Goal: Check status: Check status

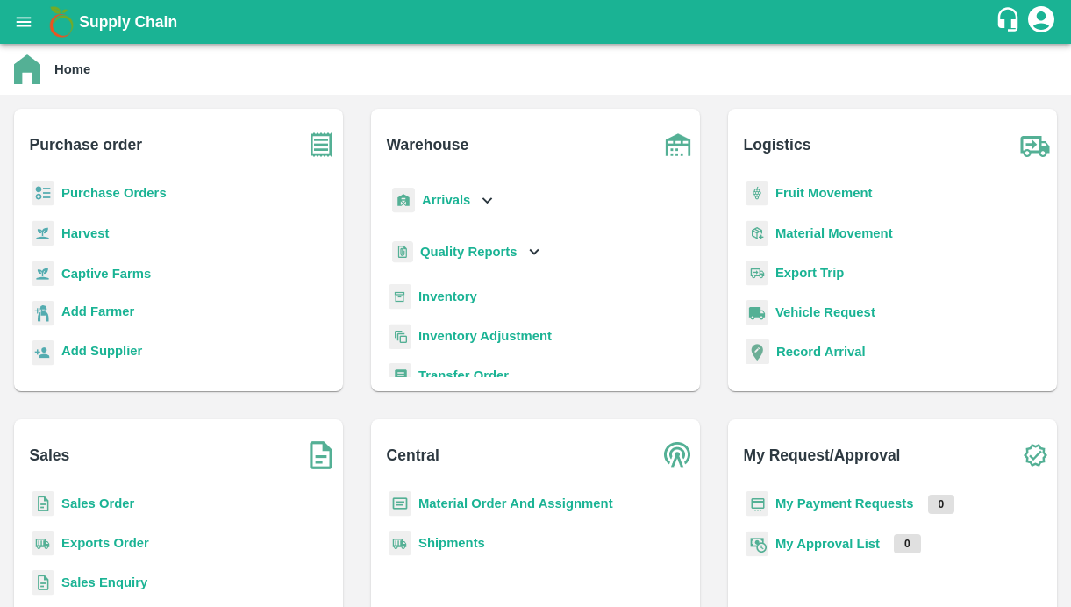
click at [35, 31] on button "open drawer" at bounding box center [24, 22] width 40 height 40
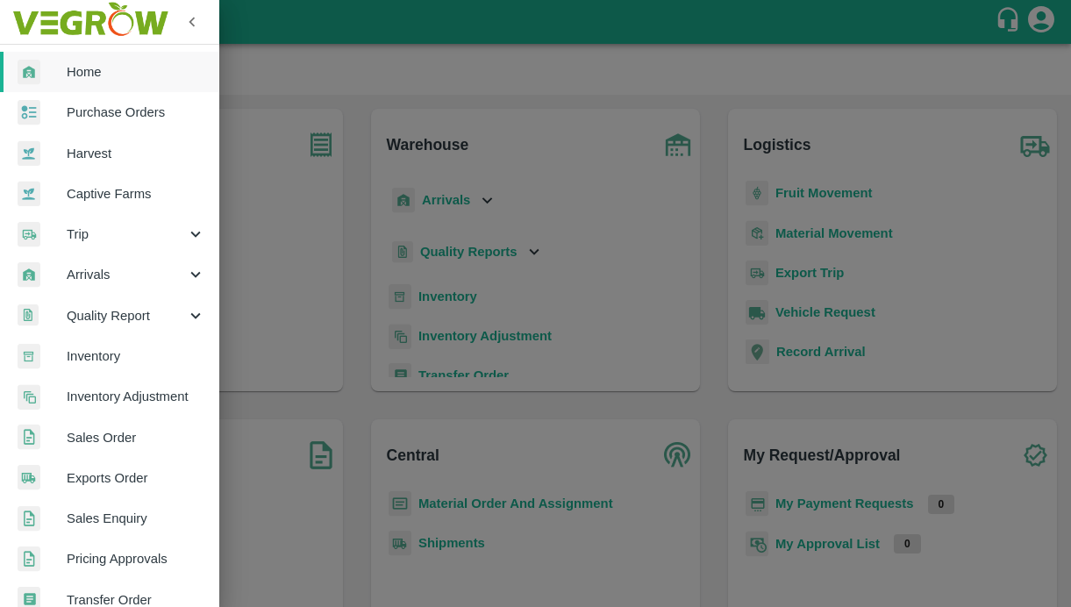
scroll to position [392, 0]
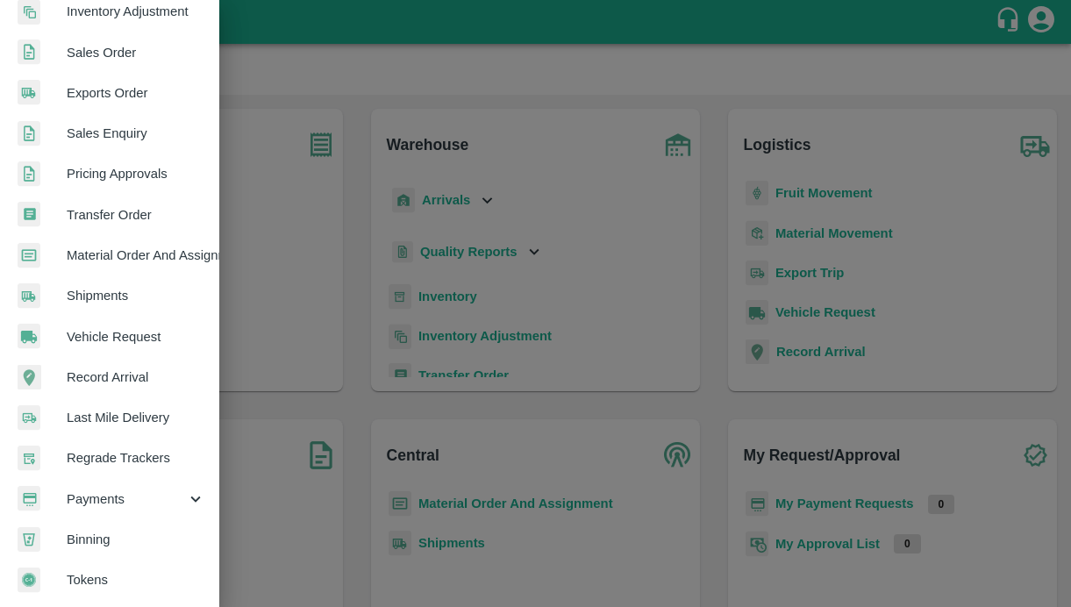
click at [102, 504] on div "Payments" at bounding box center [109, 499] width 219 height 40
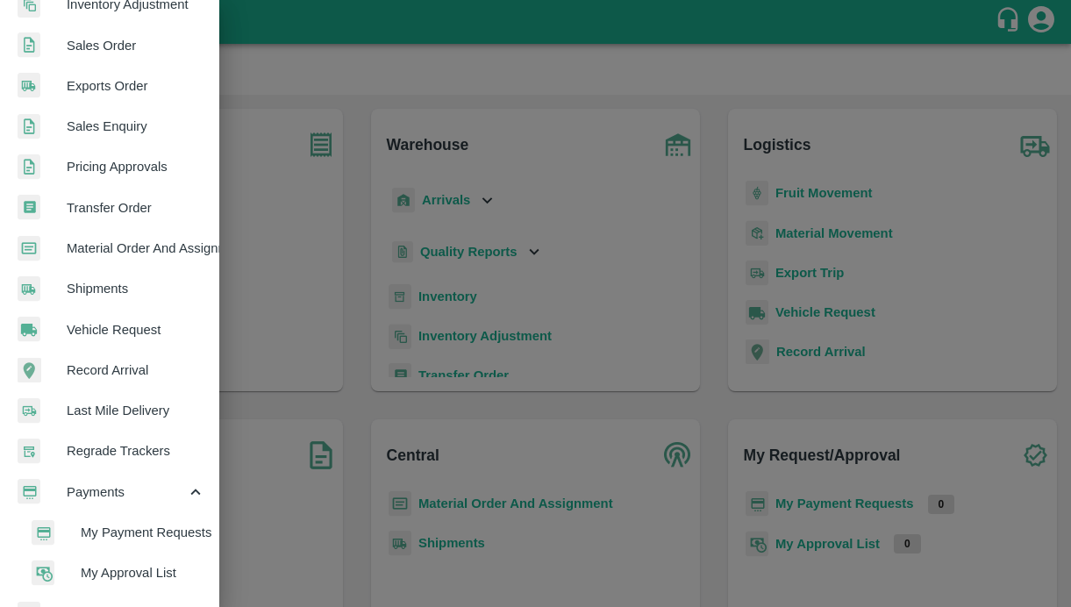
click at [102, 536] on span "My Payment Requests" at bounding box center [143, 532] width 125 height 19
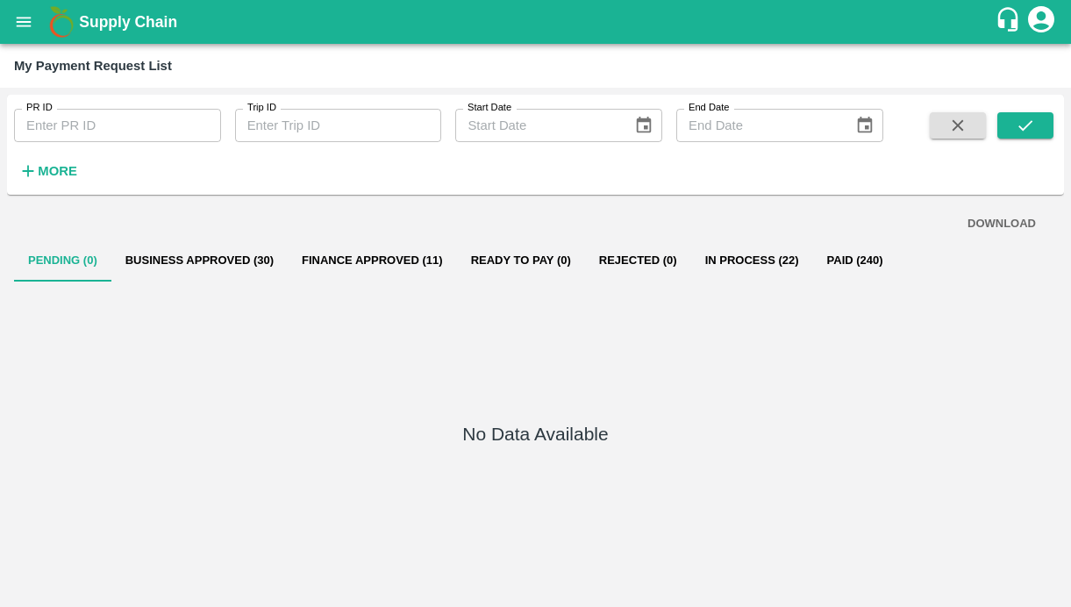
click at [191, 251] on button "Business Approved (30)" at bounding box center [199, 260] width 176 height 42
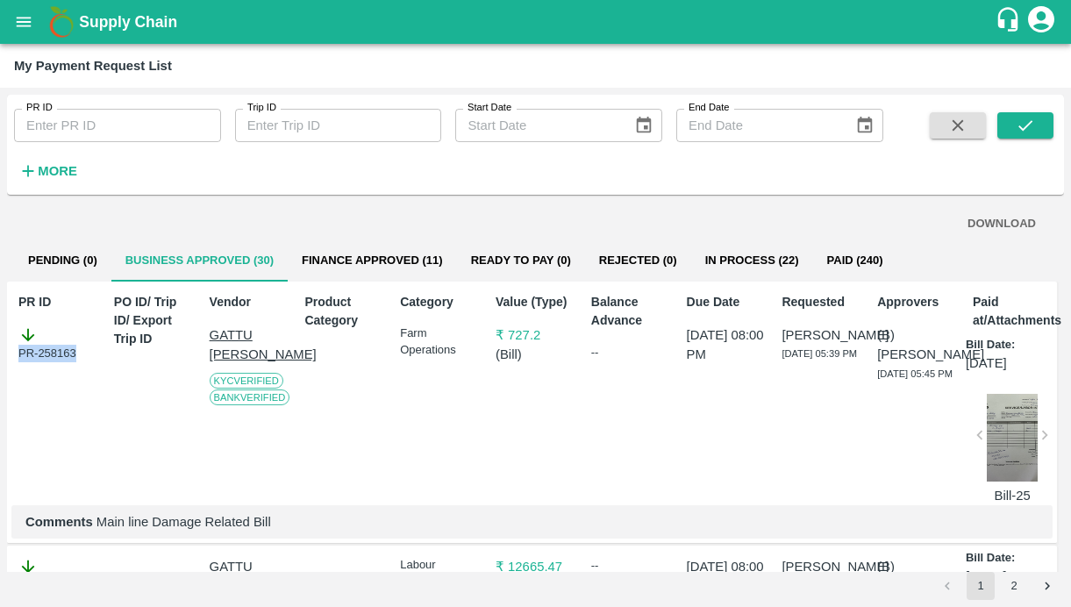
drag, startPoint x: 89, startPoint y: 352, endPoint x: -15, endPoint y: 352, distance: 103.5
click at [0, 352] on html "Supply Chain My Payment Request List PR ID PR ID Trip ID Trip ID Start Date Sta…" at bounding box center [535, 303] width 1071 height 607
copy div "PR-258163"
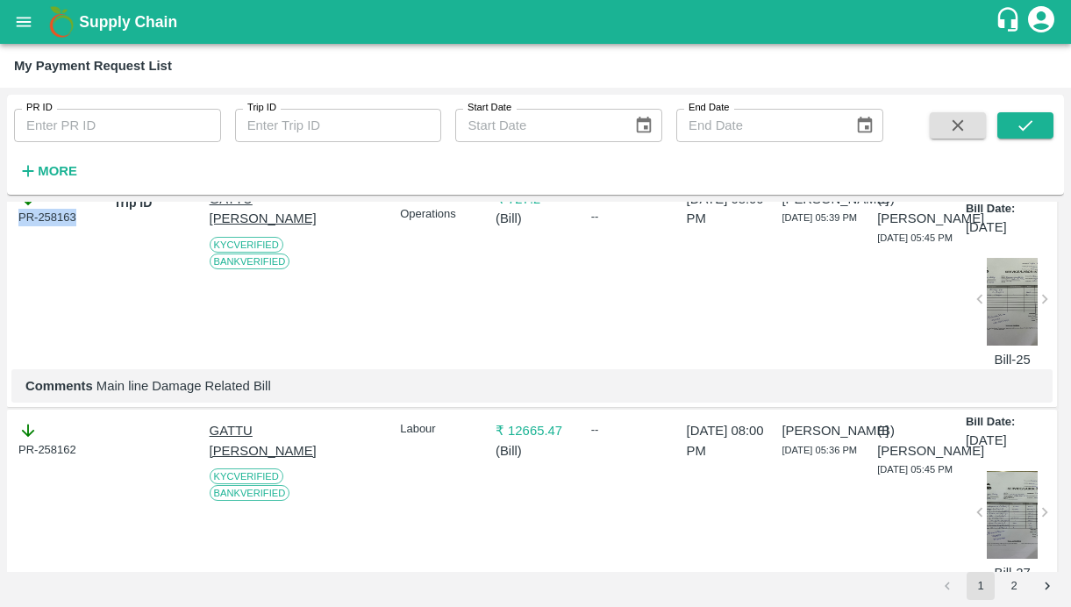
scroll to position [160, 0]
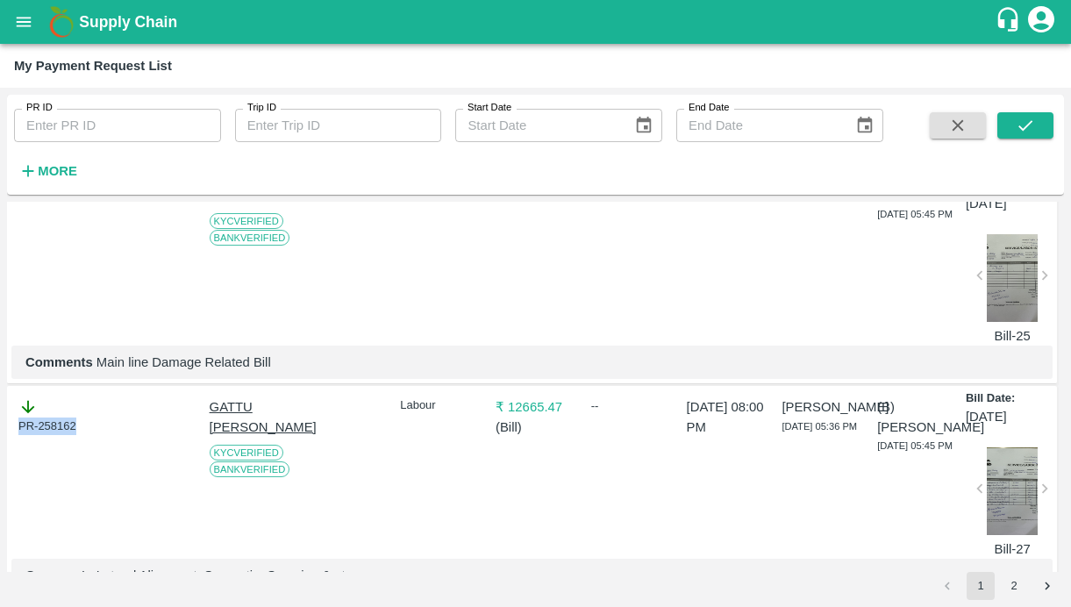
drag, startPoint x: 85, startPoint y: 433, endPoint x: -55, endPoint y: 416, distance: 141.3
click at [0, 416] on html "Supply Chain My Payment Request List PR ID PR ID Trip ID Trip ID Start Date Sta…" at bounding box center [535, 303] width 1071 height 607
copy div "PR-258162"
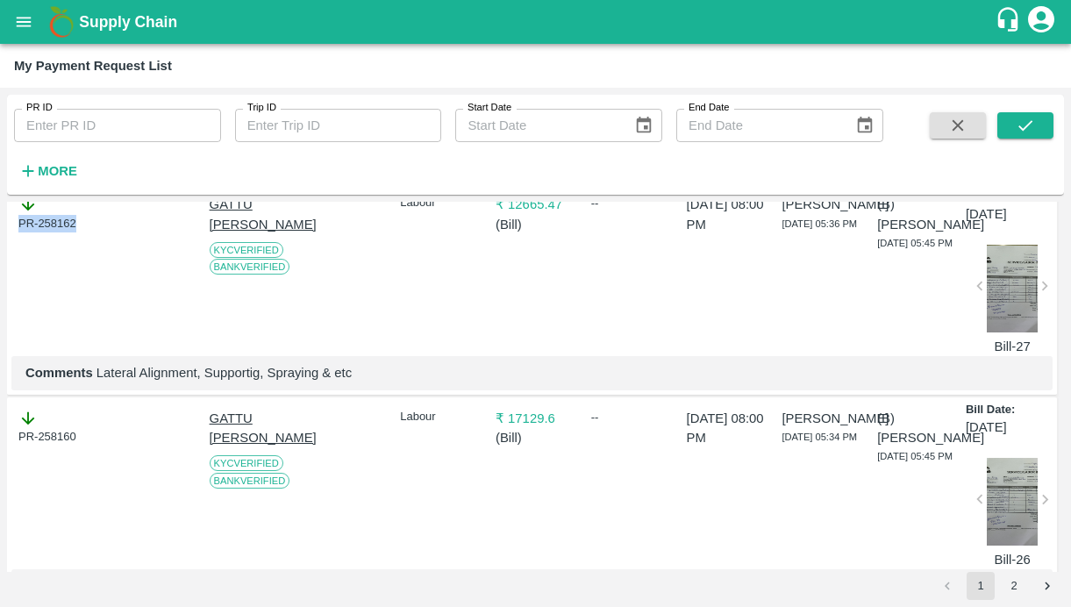
scroll to position [367, 0]
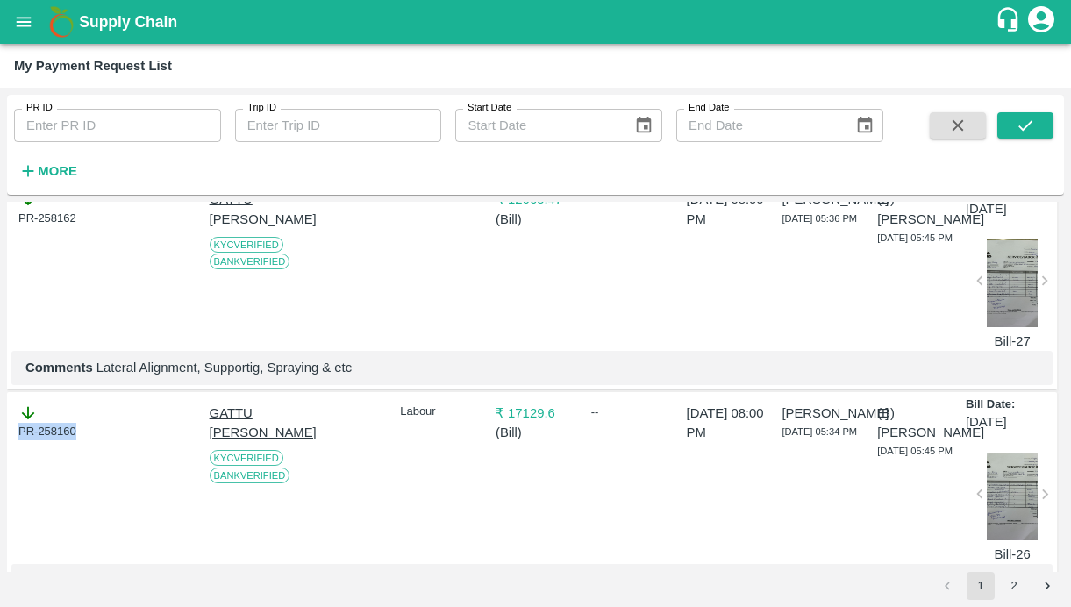
drag, startPoint x: 87, startPoint y: 442, endPoint x: -22, endPoint y: 442, distance: 108.7
click at [0, 442] on html "Supply Chain My Payment Request List PR ID PR ID Trip ID Trip ID Start Date Sta…" at bounding box center [535, 303] width 1071 height 607
copy div "PR-258160"
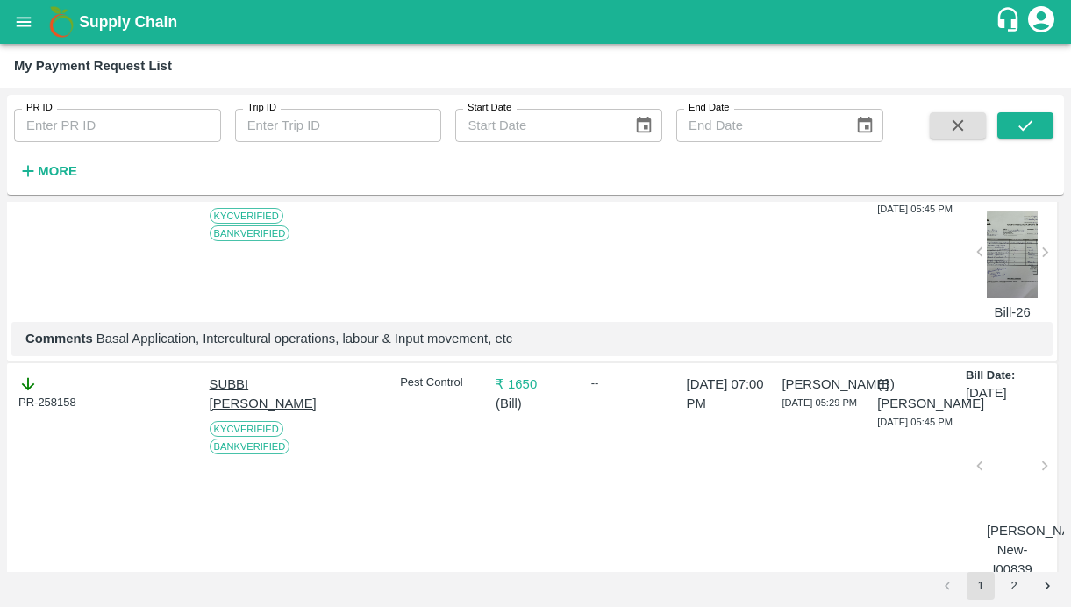
scroll to position [616, 0]
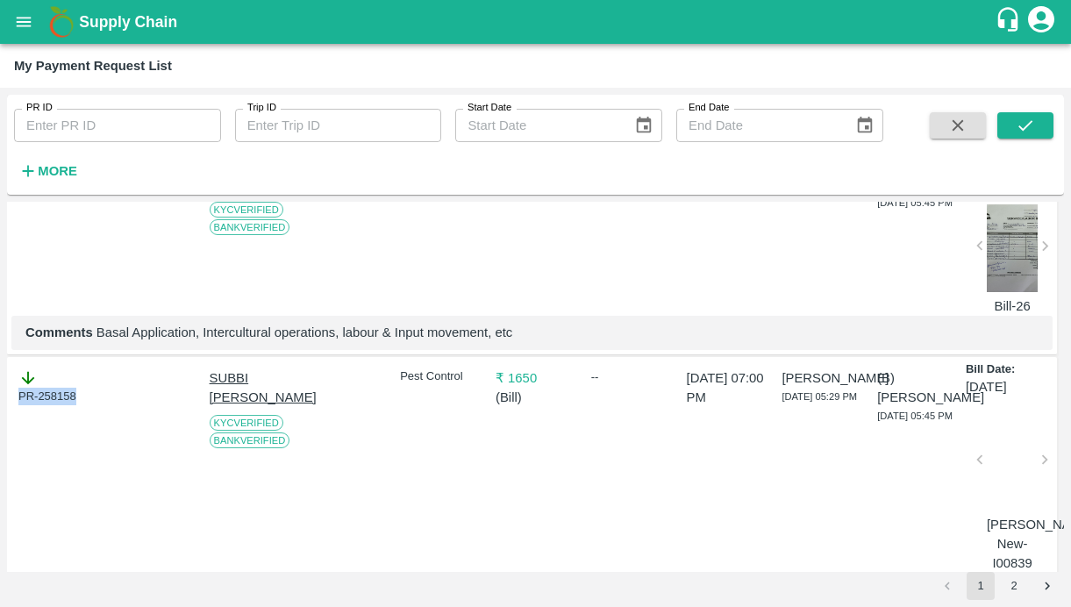
drag, startPoint x: 87, startPoint y: 416, endPoint x: -19, endPoint y: 409, distance: 106.3
click at [0, 409] on html "Supply Chain My Payment Request List PR ID PR ID Trip ID Trip ID Start Date Sta…" at bounding box center [535, 303] width 1071 height 607
copy div "PR-258158"
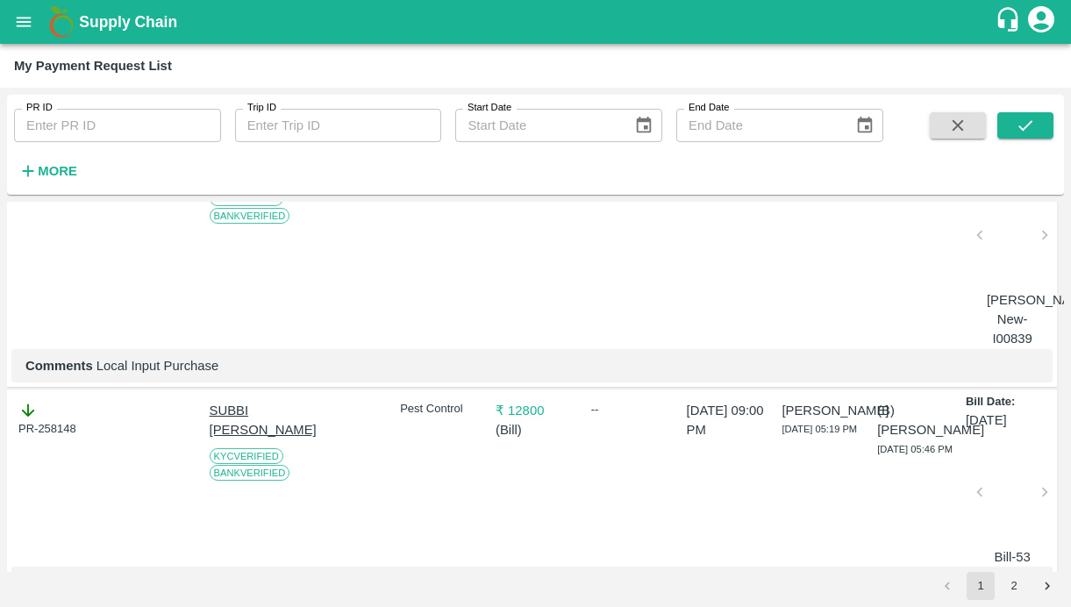
scroll to position [843, 0]
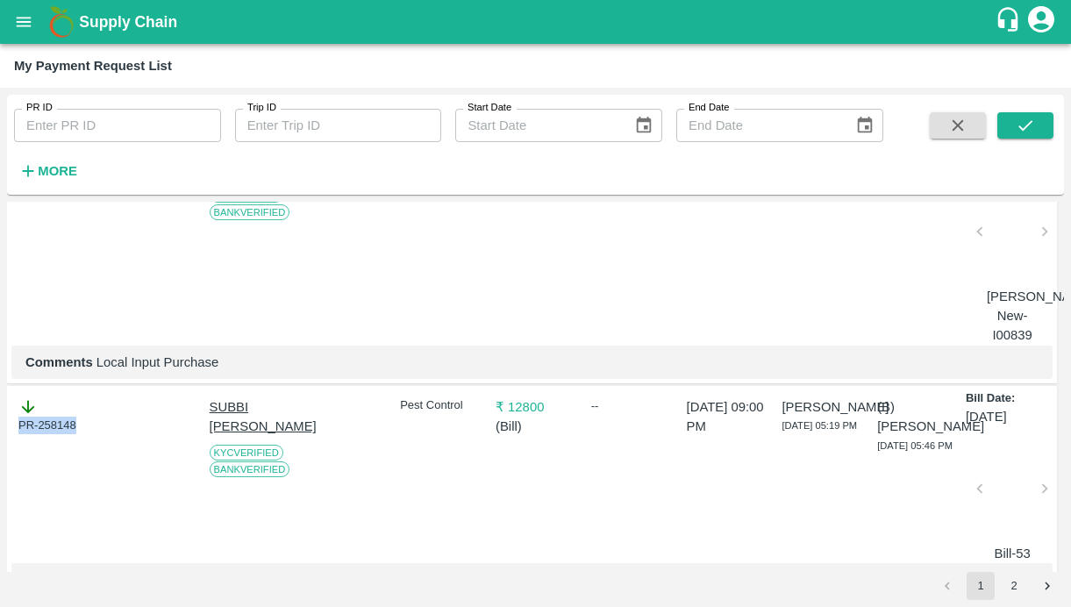
drag, startPoint x: 82, startPoint y: 445, endPoint x: -13, endPoint y: 445, distance: 94.7
click at [0, 445] on html "Supply Chain My Payment Request List PR ID PR ID Trip ID Trip ID Start Date Sta…" at bounding box center [535, 303] width 1071 height 607
copy div "PR-258148"
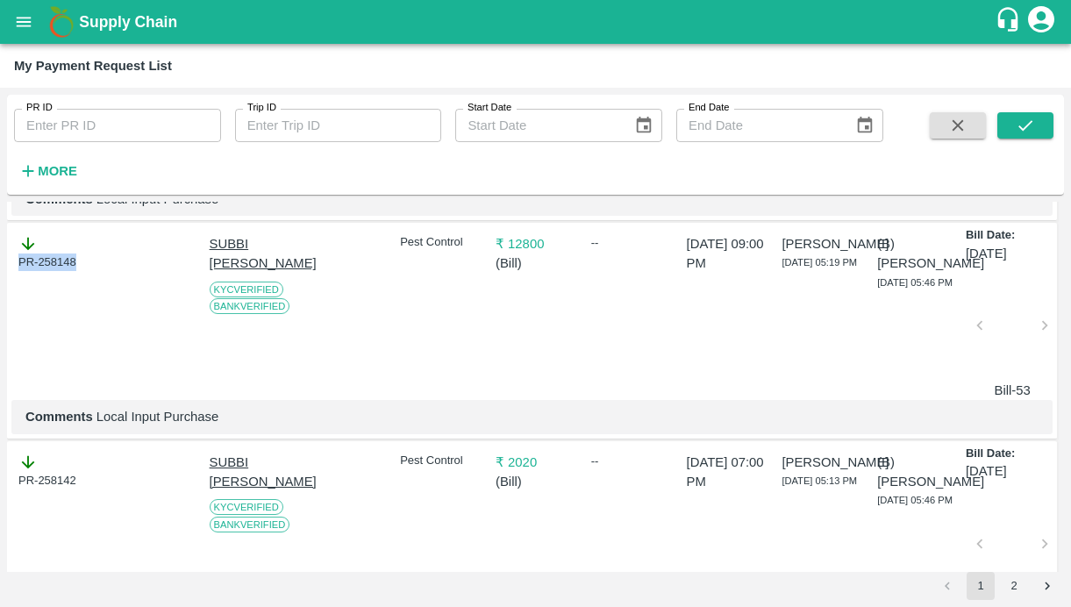
scroll to position [1008, 0]
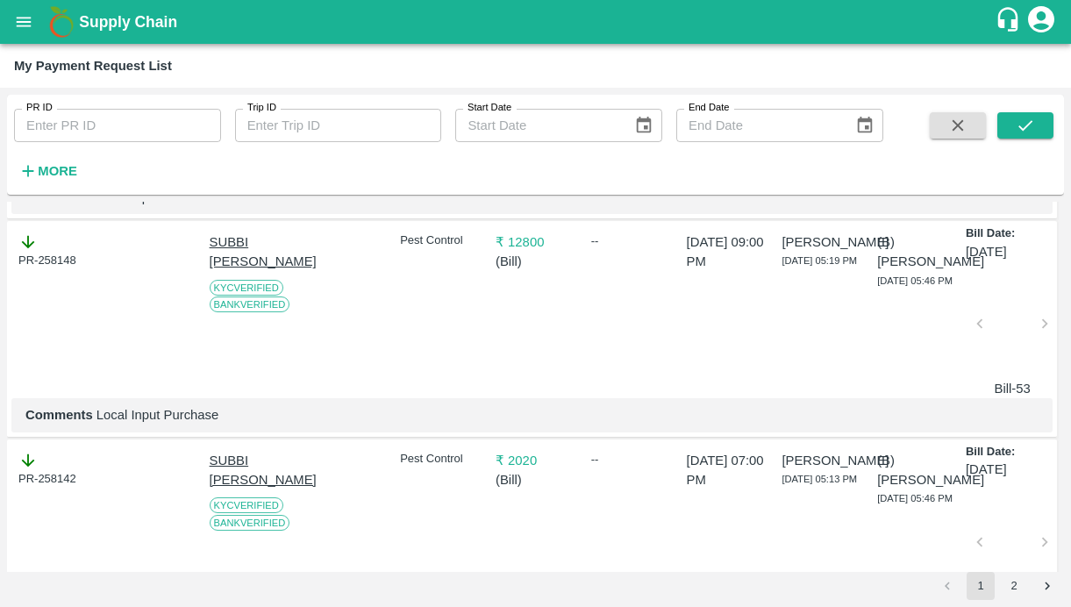
drag, startPoint x: 87, startPoint y: 490, endPoint x: -15, endPoint y: 490, distance: 101.7
click at [0, 490] on html "Supply Chain My Payment Request List PR ID PR ID Trip ID Trip ID Start Date Sta…" at bounding box center [535, 303] width 1071 height 607
drag, startPoint x: 70, startPoint y: 498, endPoint x: -32, endPoint y: 498, distance: 101.7
click at [0, 498] on html "Supply Chain My Payment Request List PR ID PR ID Trip ID Trip ID Start Date Sta…" at bounding box center [535, 303] width 1071 height 607
copy div "PR-258142"
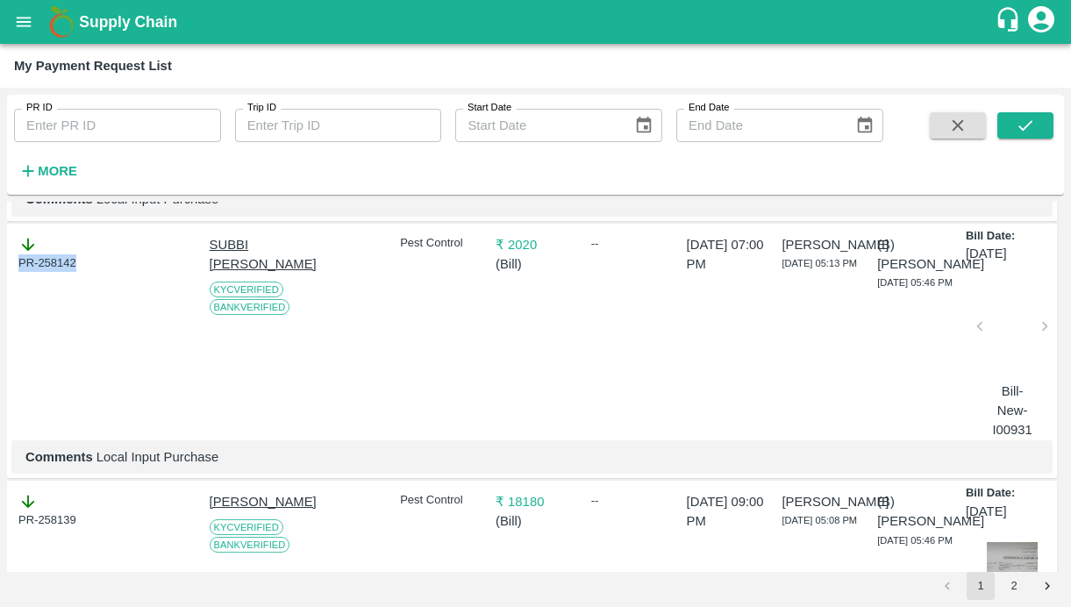
scroll to position [1287, 0]
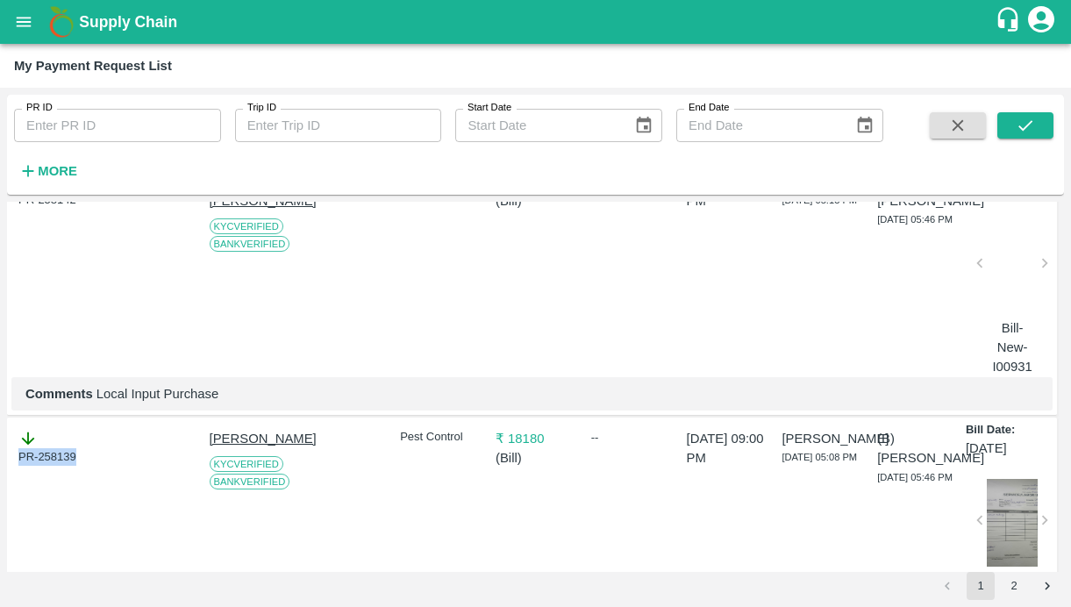
drag, startPoint x: 81, startPoint y: 482, endPoint x: -44, endPoint y: 475, distance: 124.7
click at [0, 475] on html "Supply Chain My Payment Request List PR ID PR ID Trip ID Trip ID Start Date Sta…" at bounding box center [535, 303] width 1071 height 607
copy div "PR-258139"
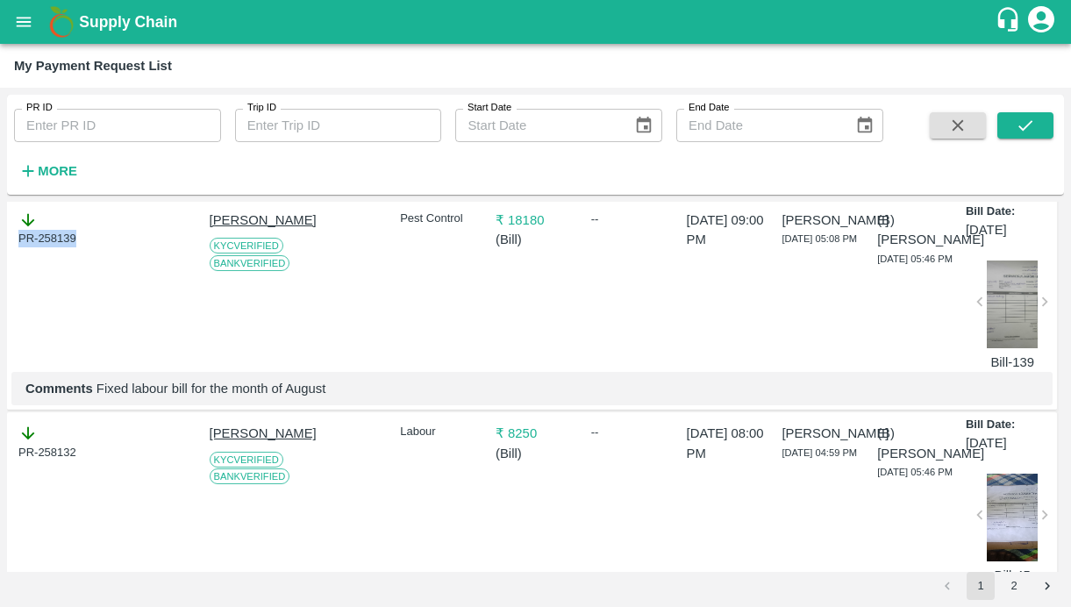
scroll to position [1544, 0]
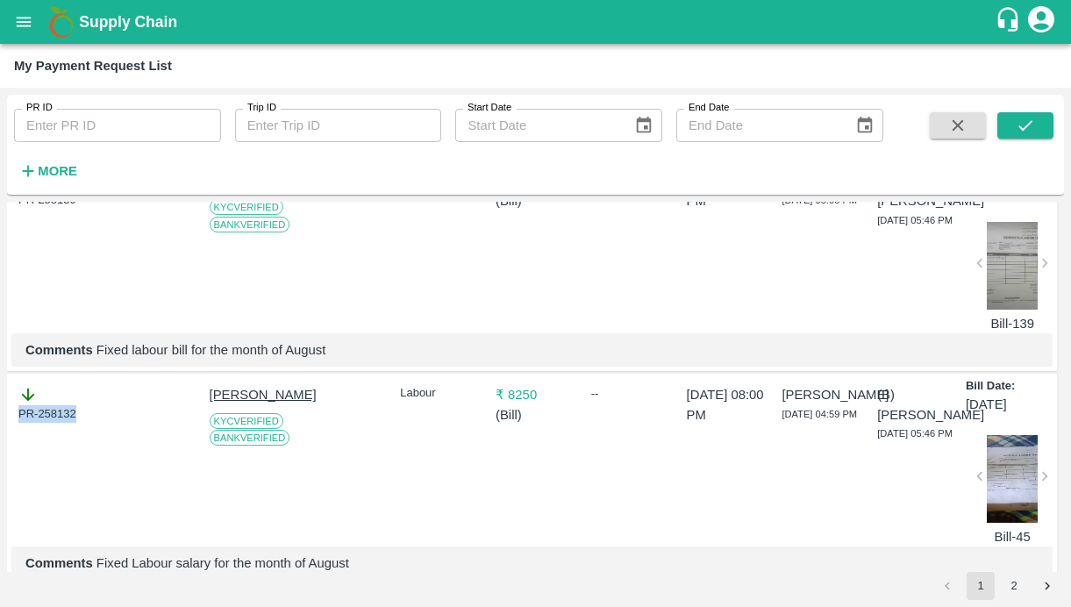
drag, startPoint x: 78, startPoint y: 447, endPoint x: -44, endPoint y: 436, distance: 122.4
click at [0, 436] on html "Supply Chain My Payment Request List PR ID PR ID Trip ID Trip ID Start Date Sta…" at bounding box center [535, 303] width 1071 height 607
copy div "PR-258132"
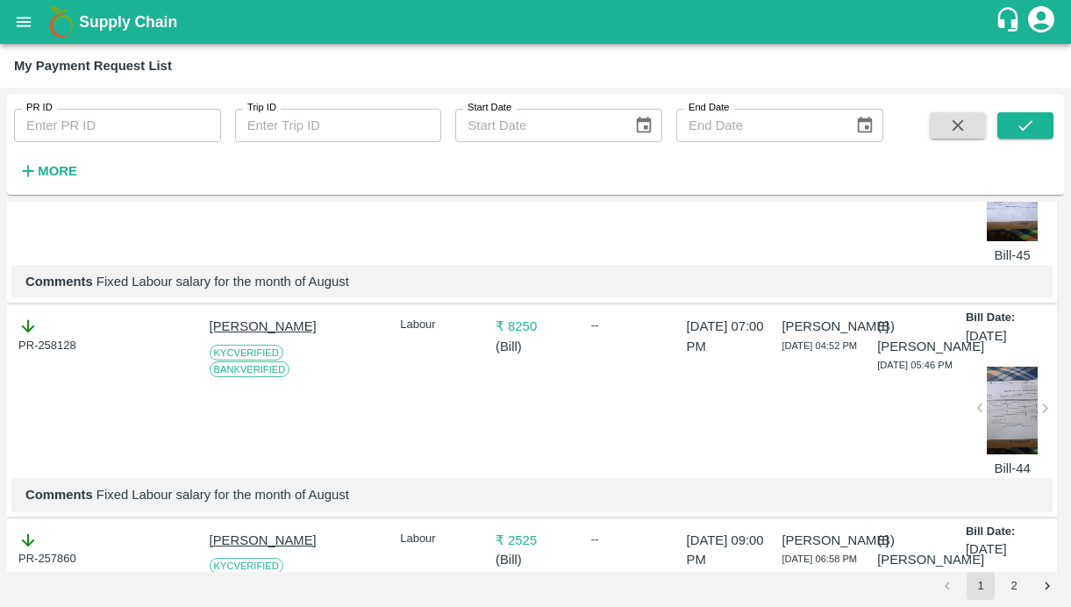
scroll to position [1860, 0]
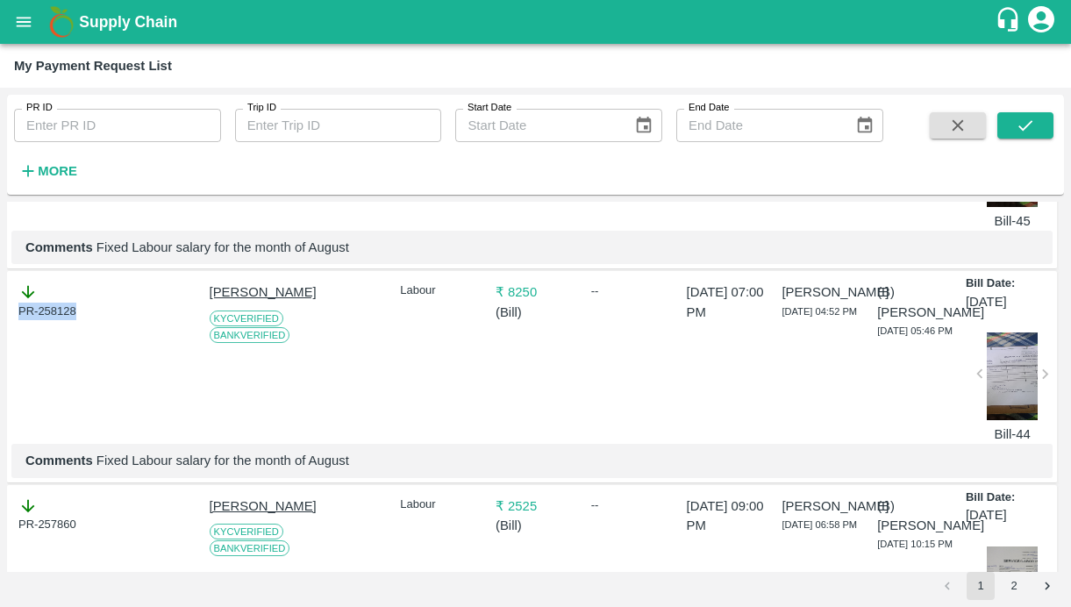
drag, startPoint x: 82, startPoint y: 351, endPoint x: -25, endPoint y: 351, distance: 107.8
click at [0, 351] on html "Supply Chain My Payment Request List PR ID PR ID Trip ID Trip ID Start Date Sta…" at bounding box center [535, 303] width 1071 height 607
copy div "PR-258128"
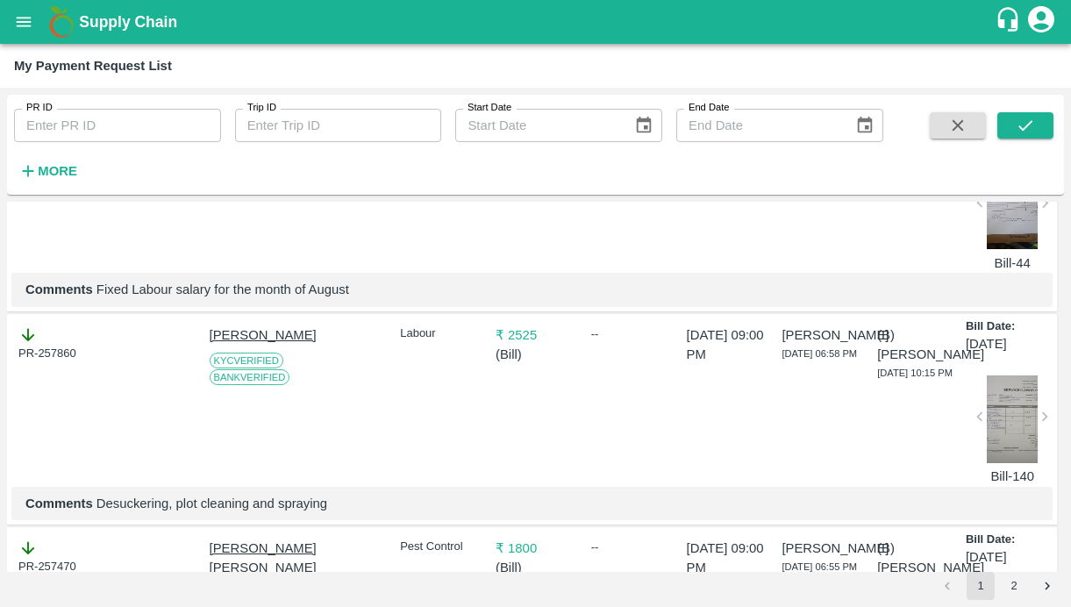
scroll to position [2061, 0]
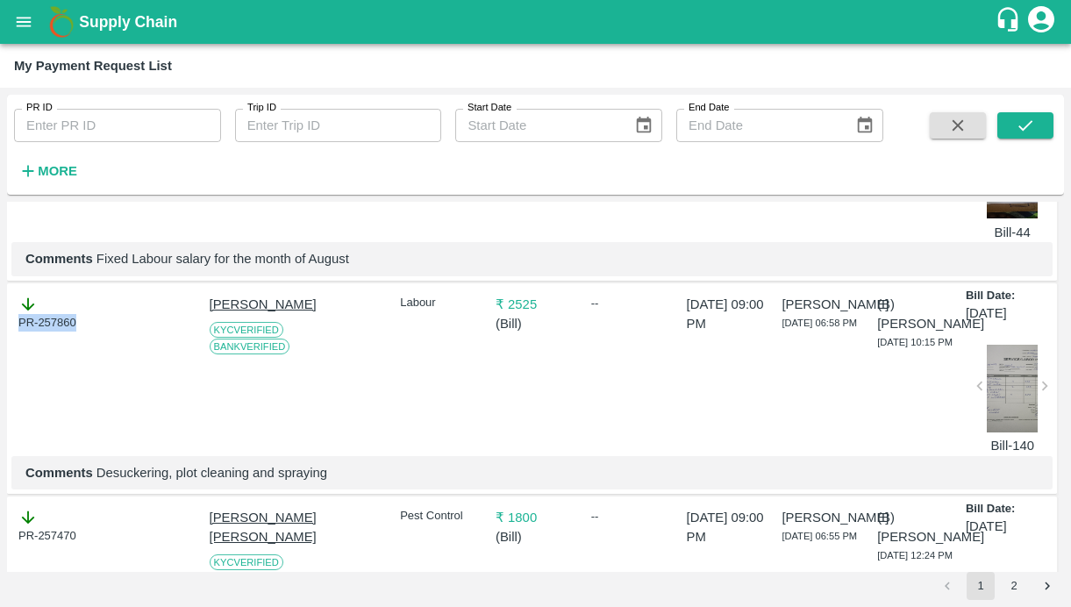
drag, startPoint x: 82, startPoint y: 364, endPoint x: -24, endPoint y: 364, distance: 106.1
click at [0, 364] on html "Supply Chain My Payment Request List PR ID PR ID Trip ID Trip ID Start Date Sta…" at bounding box center [535, 303] width 1071 height 607
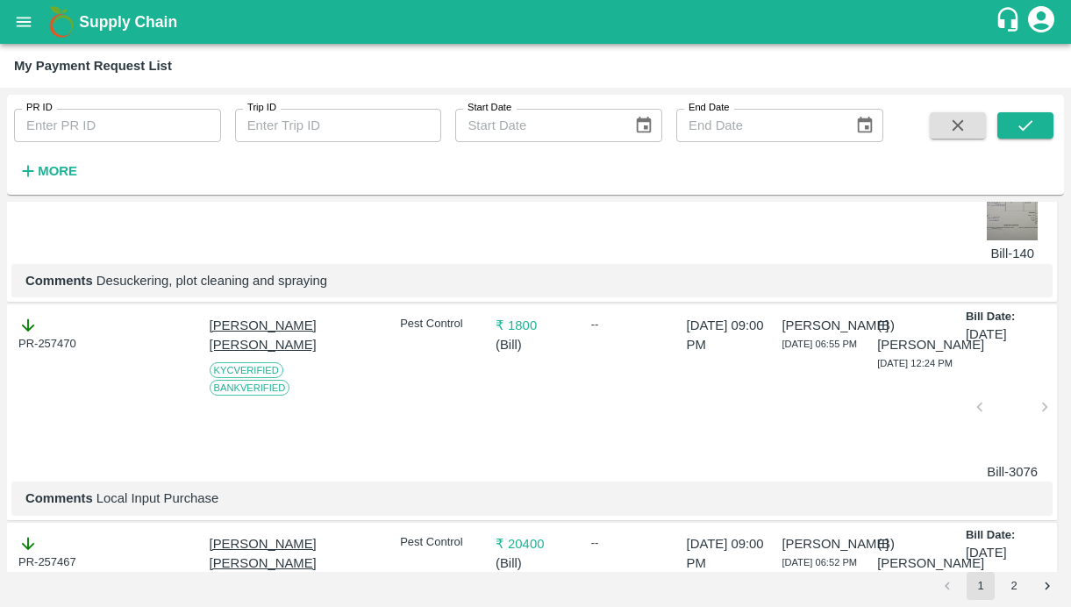
scroll to position [2317, 0]
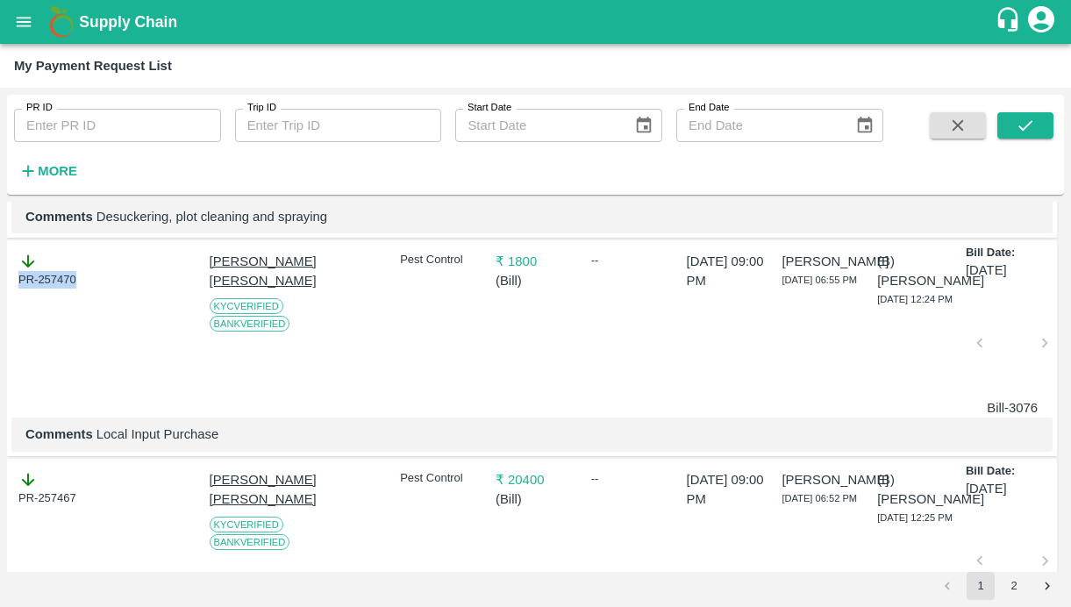
drag, startPoint x: 89, startPoint y: 325, endPoint x: -40, endPoint y: 325, distance: 128.9
click at [0, 325] on html "Supply Chain My Payment Request List PR ID PR ID Trip ID Trip ID Start Date Sta…" at bounding box center [535, 303] width 1071 height 607
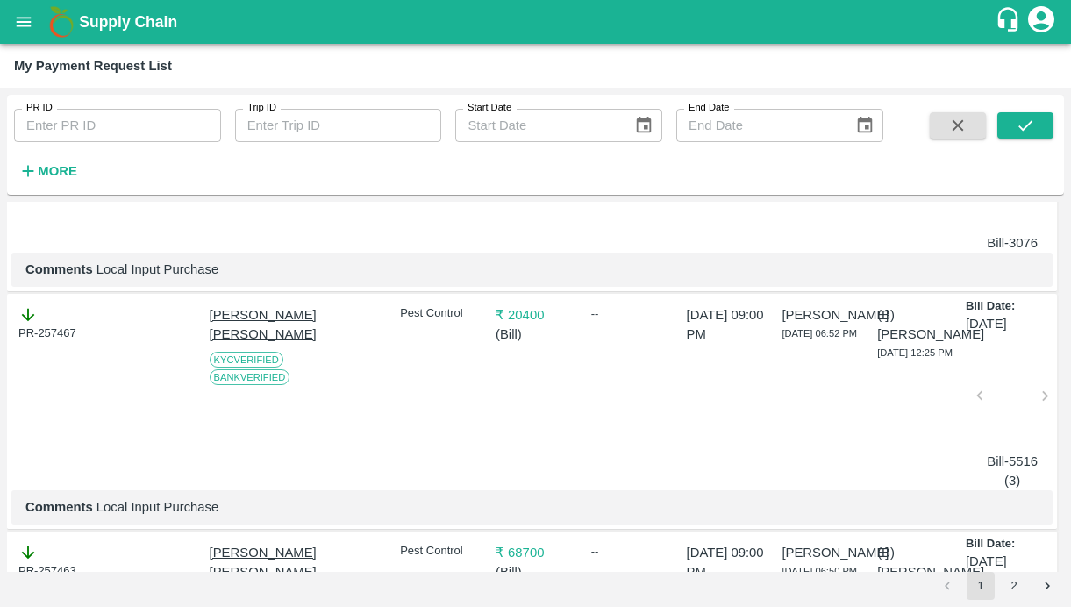
scroll to position [2483, 0]
drag, startPoint x: 95, startPoint y: 381, endPoint x: -14, endPoint y: 381, distance: 108.7
click at [0, 381] on html "Supply Chain My Payment Request List PR ID PR ID Trip ID Trip ID Start Date Sta…" at bounding box center [535, 303] width 1071 height 607
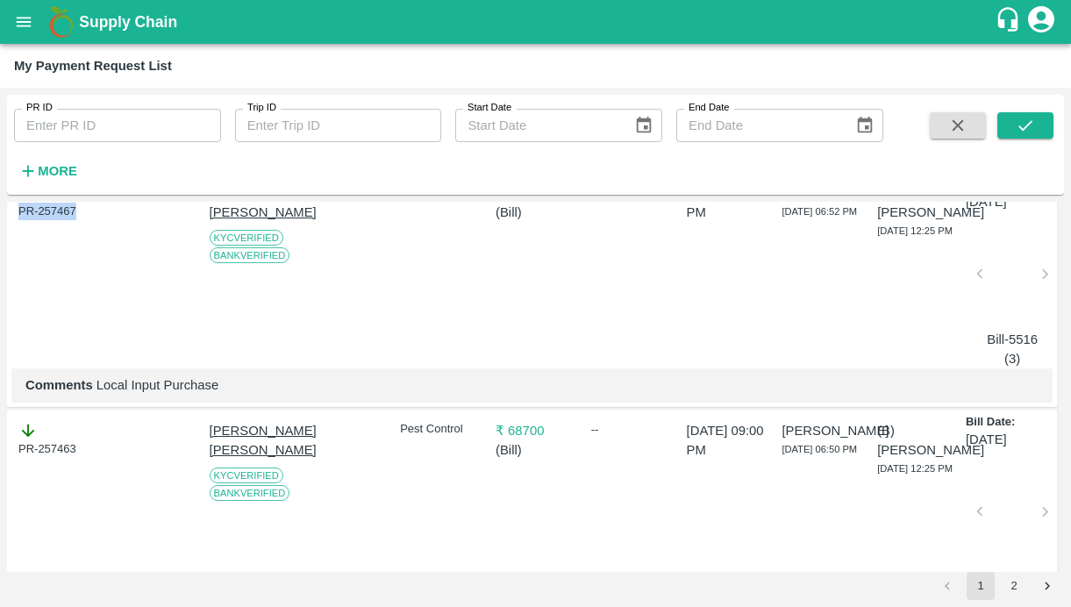
scroll to position [2657, 0]
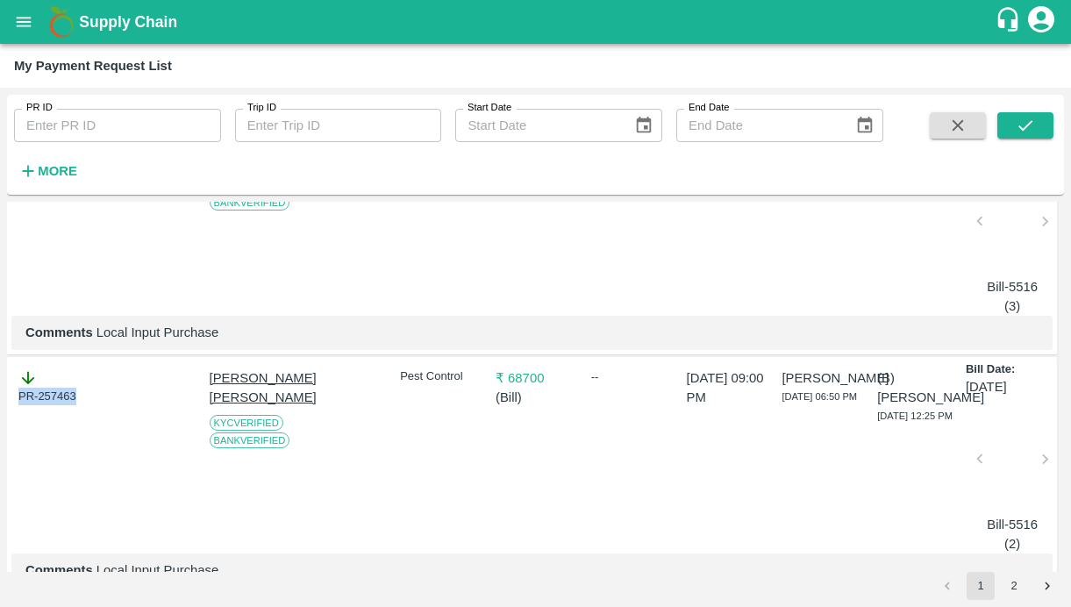
drag, startPoint x: 81, startPoint y: 444, endPoint x: -46, endPoint y: 444, distance: 127.1
click at [0, 444] on html "Supply Chain My Payment Request List PR ID PR ID Trip ID Trip ID Start Date Sta…" at bounding box center [535, 303] width 1071 height 607
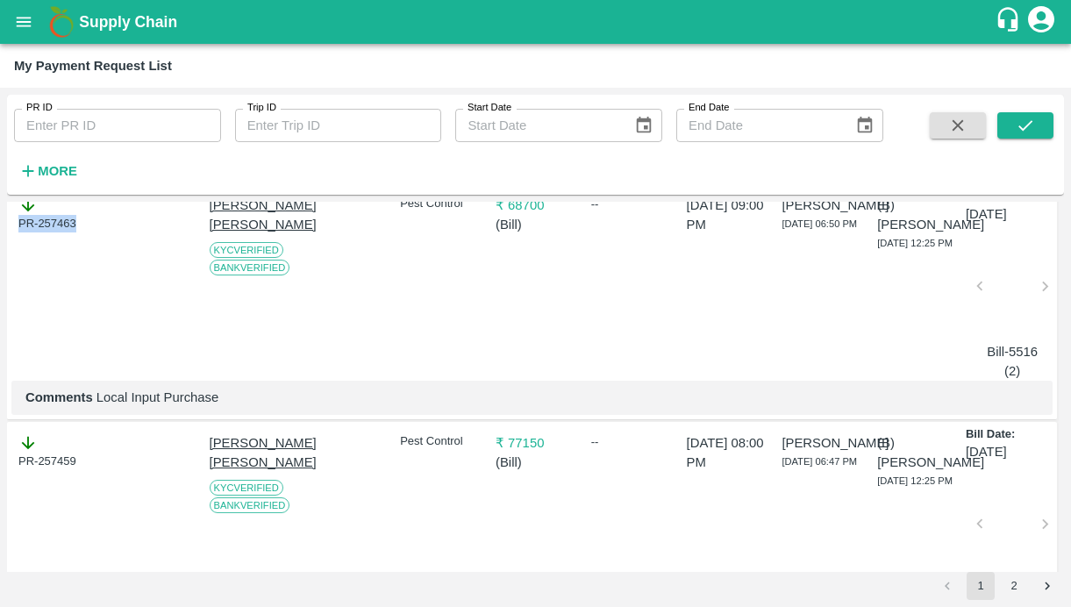
scroll to position [2863, 0]
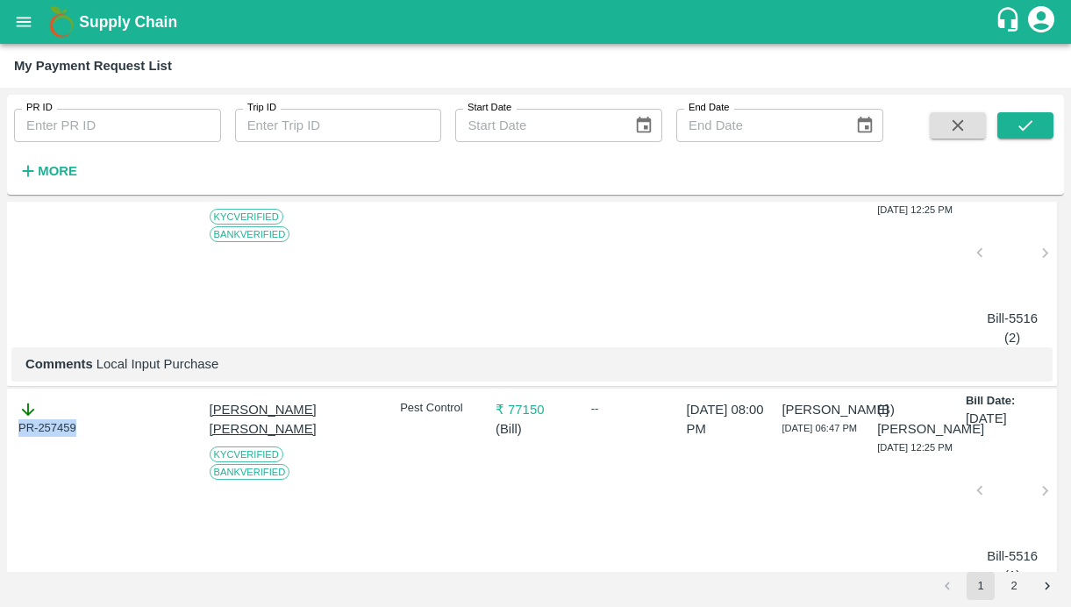
drag, startPoint x: 86, startPoint y: 477, endPoint x: -36, endPoint y: 477, distance: 121.9
click at [0, 477] on html "Supply Chain My Payment Request List PR ID PR ID Trip ID Trip ID Start Date Sta…" at bounding box center [535, 303] width 1071 height 607
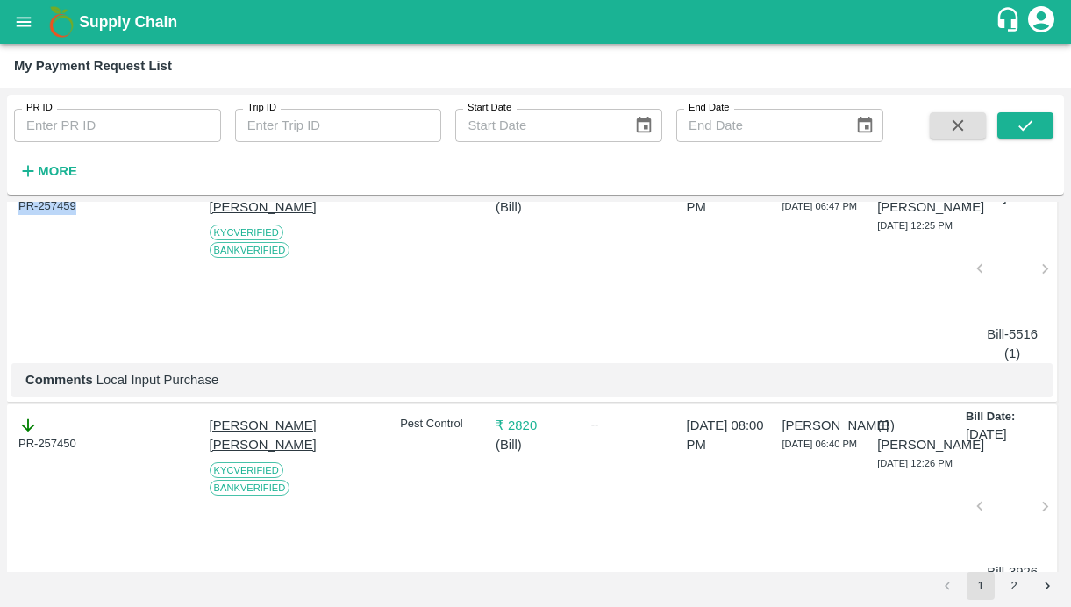
scroll to position [3086, 0]
drag, startPoint x: 90, startPoint y: 492, endPoint x: -52, endPoint y: 492, distance: 142.0
click at [0, 492] on html "Supply Chain My Payment Request List PR ID PR ID Trip ID Trip ID Start Date Sta…" at bounding box center [535, 303] width 1071 height 607
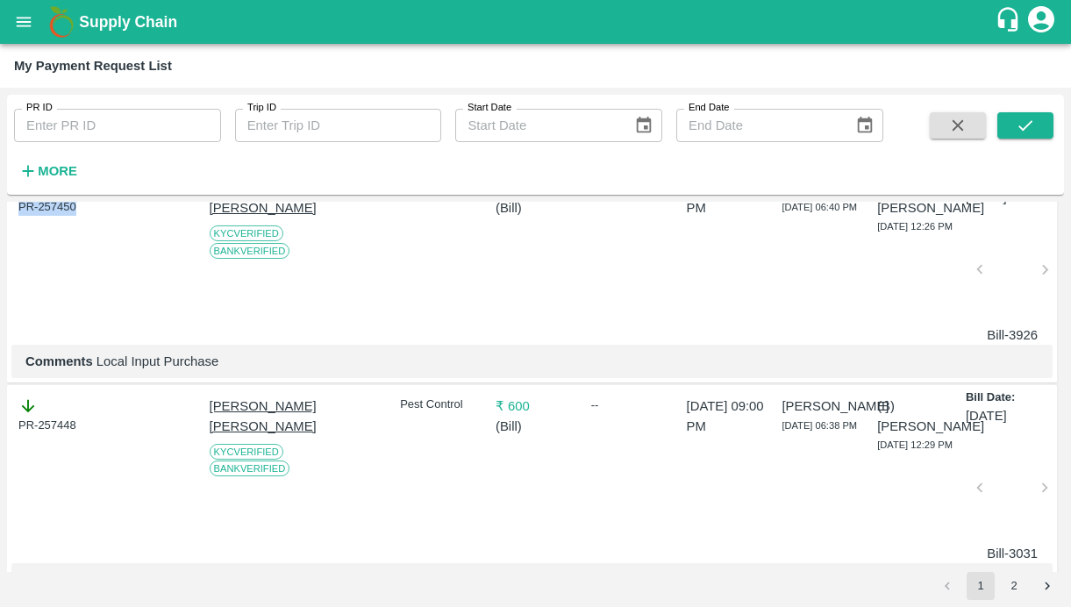
scroll to position [3337, 0]
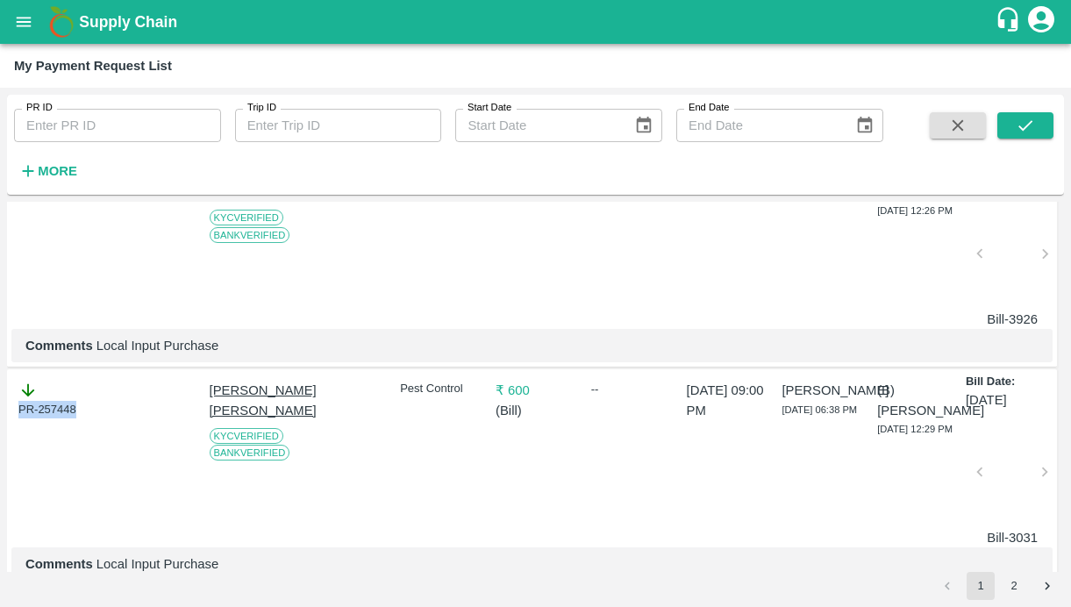
drag, startPoint x: 87, startPoint y: 455, endPoint x: -103, endPoint y: 428, distance: 191.3
click at [0, 428] on html "Supply Chain My Payment Request List PR ID PR ID Trip ID Trip ID Start Date Sta…" at bounding box center [535, 303] width 1071 height 607
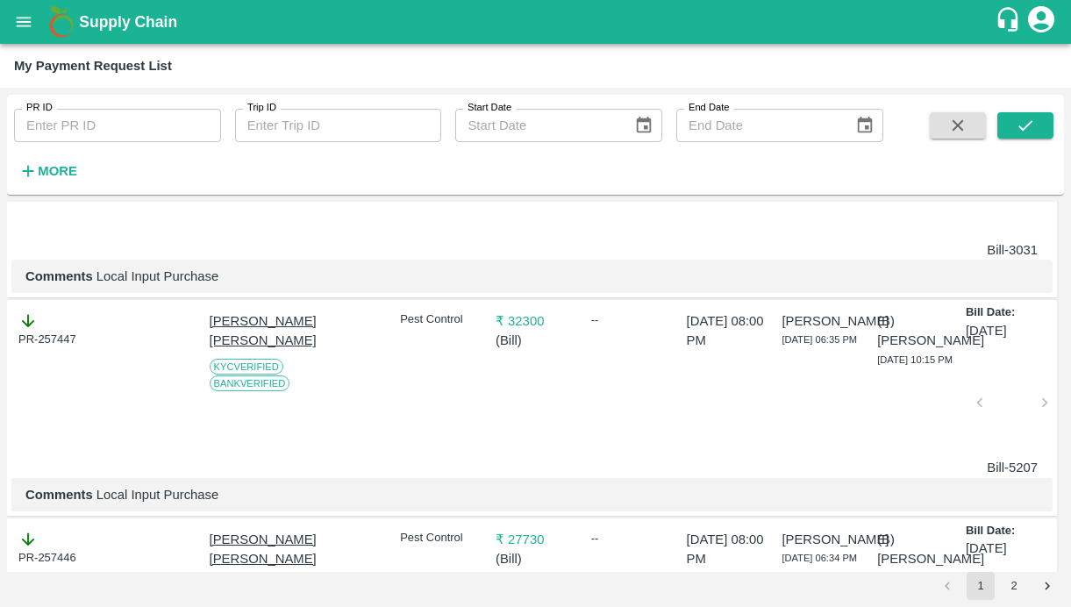
scroll to position [3635, 0]
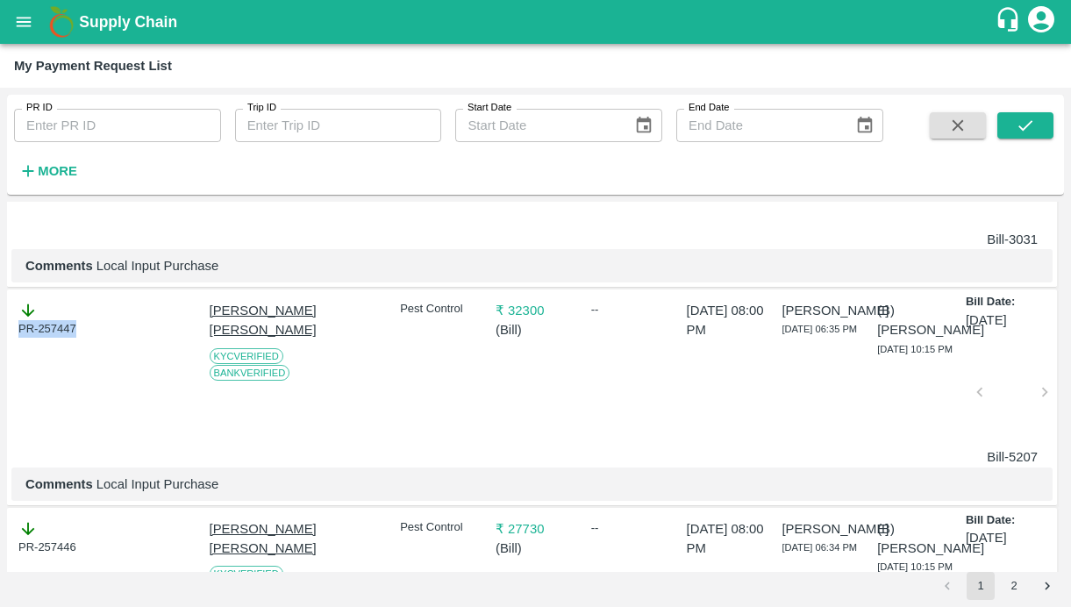
drag, startPoint x: 85, startPoint y: 381, endPoint x: -11, endPoint y: 381, distance: 95.6
click at [0, 381] on html "Supply Chain My Payment Request List PR ID PR ID Trip ID Trip ID Start Date Sta…" at bounding box center [535, 303] width 1071 height 607
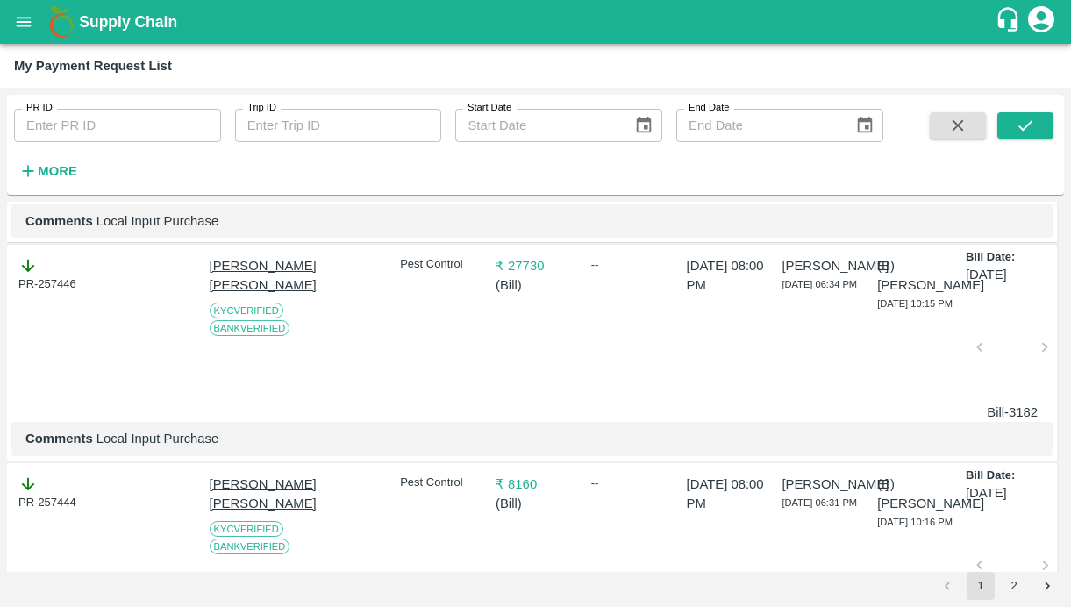
scroll to position [3911, 0]
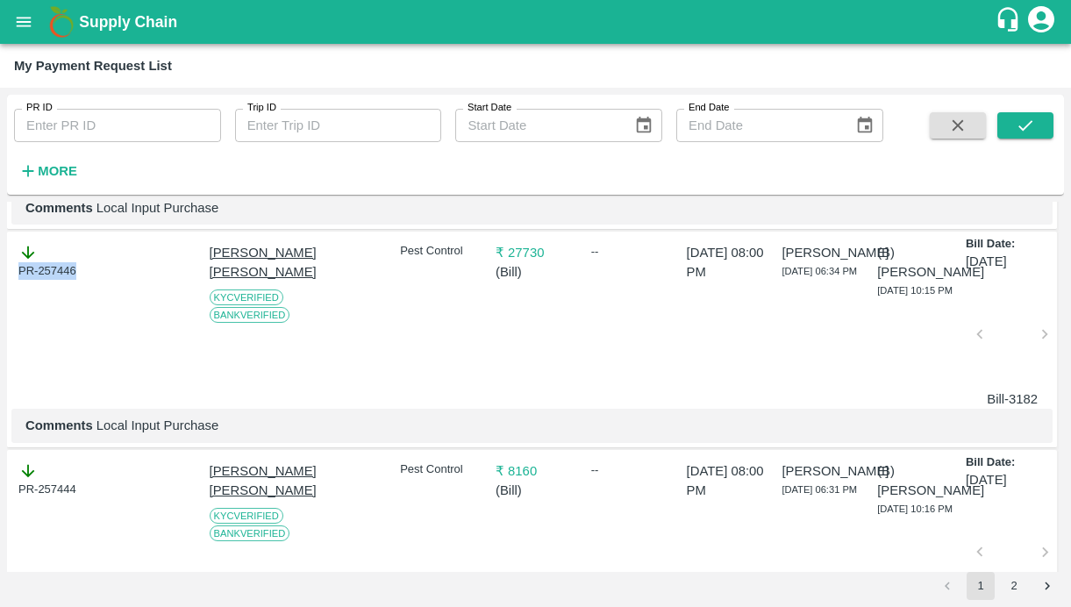
drag, startPoint x: 87, startPoint y: 318, endPoint x: -46, endPoint y: 318, distance: 133.3
click at [0, 318] on html "Supply Chain My Payment Request List PR ID PR ID Trip ID Trip ID Start Date Sta…" at bounding box center [535, 303] width 1071 height 607
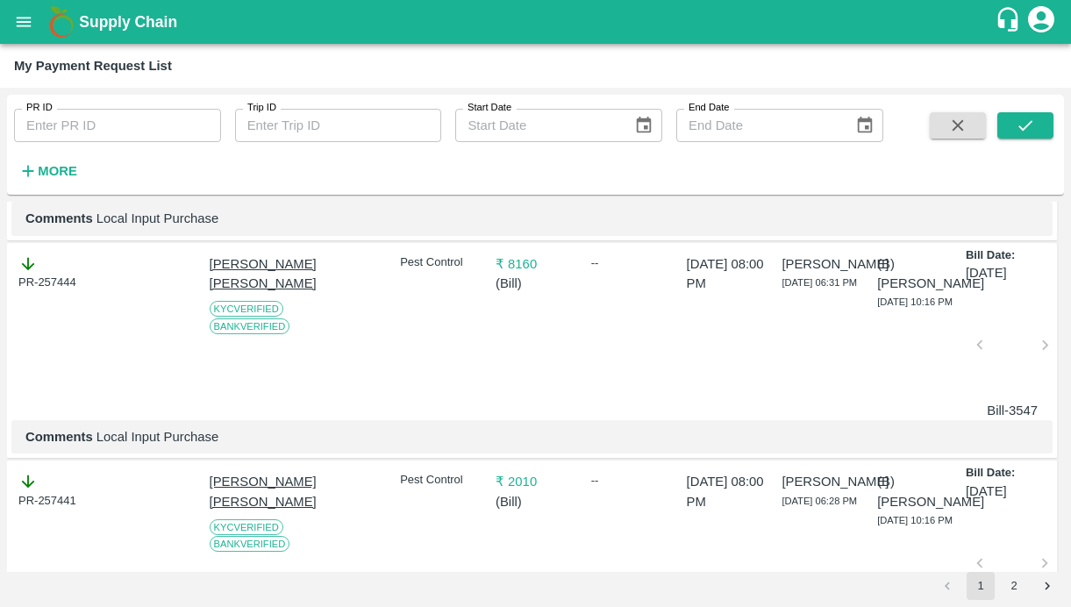
scroll to position [4163, 0]
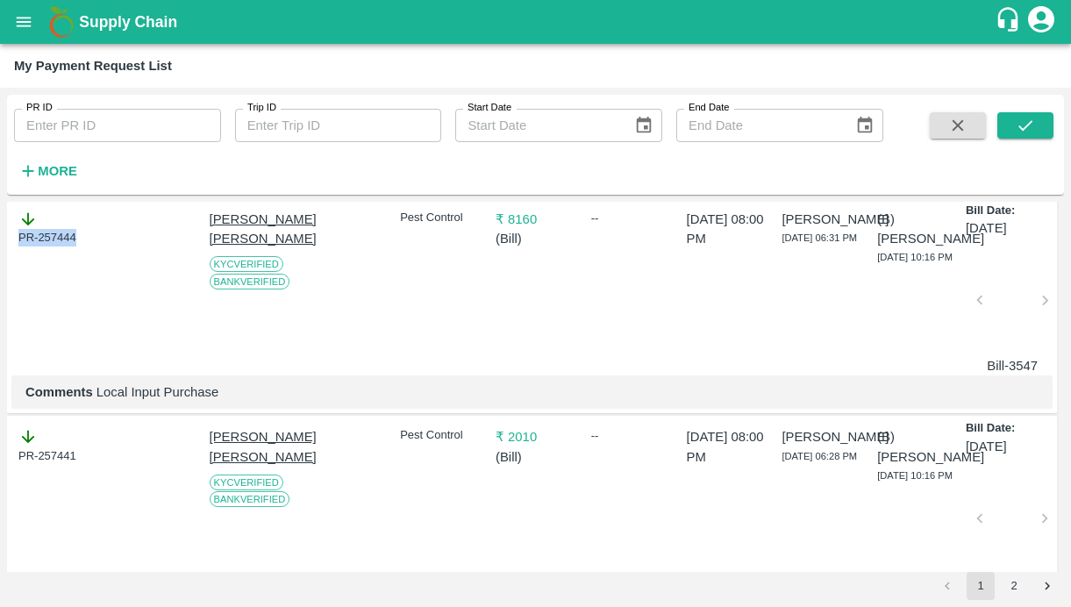
drag, startPoint x: 85, startPoint y: 281, endPoint x: -103, endPoint y: 281, distance: 187.6
click at [0, 281] on html "Supply Chain My Payment Request List PR ID PR ID Trip ID Trip ID Start Date Sta…" at bounding box center [535, 303] width 1071 height 607
drag, startPoint x: 89, startPoint y: 500, endPoint x: -77, endPoint y: 500, distance: 166.6
click at [0, 500] on html "Supply Chain My Payment Request List PR ID PR ID Trip ID Trip ID Start Date Sta…" at bounding box center [535, 303] width 1071 height 607
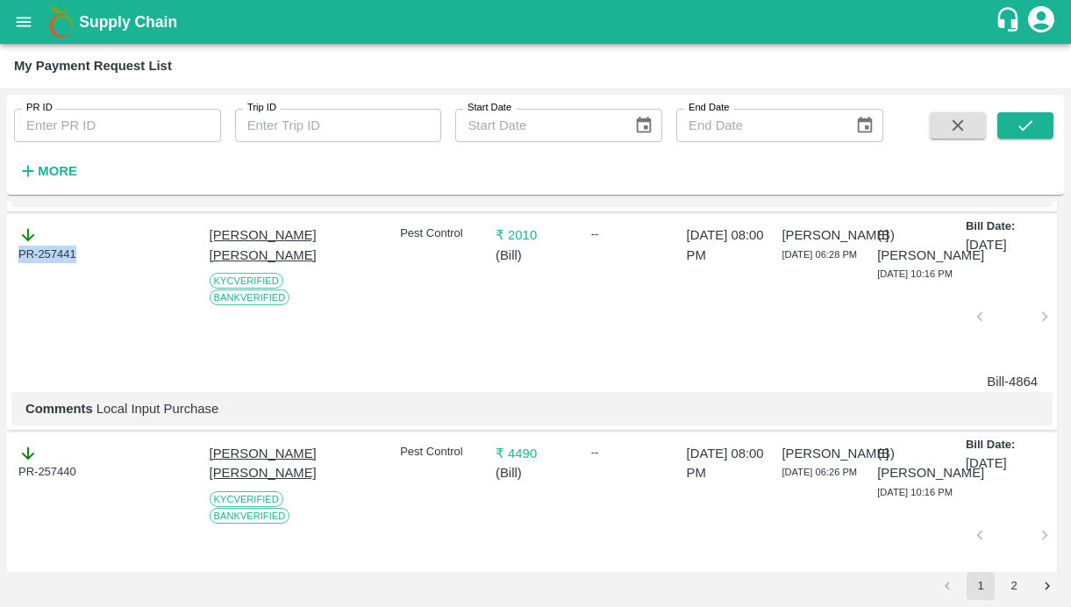
scroll to position [4444, 0]
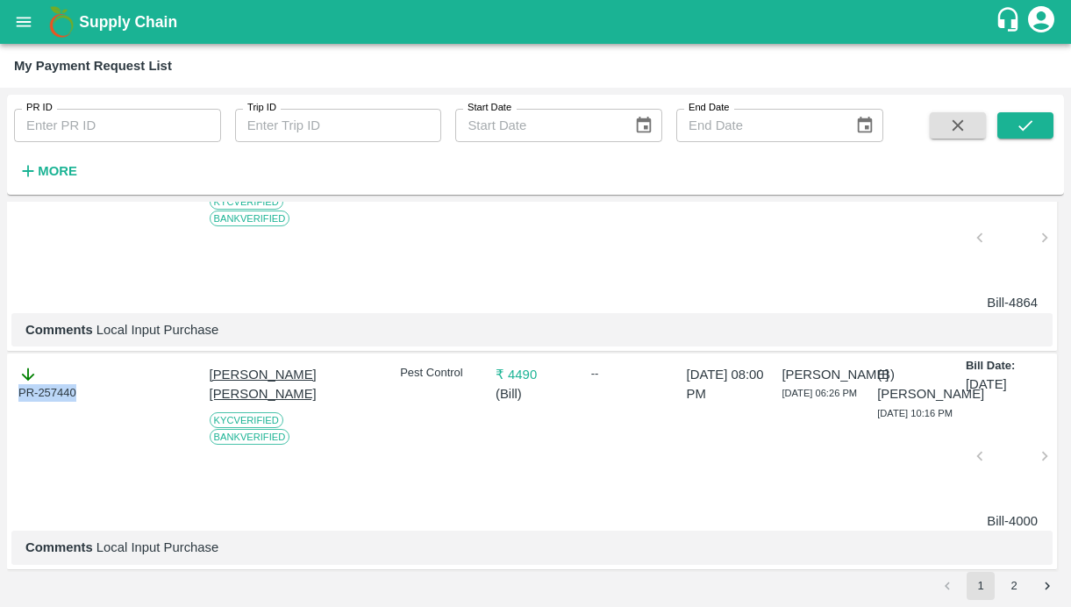
drag, startPoint x: 94, startPoint y: 445, endPoint x: -73, endPoint y: 429, distance: 167.4
click at [0, 429] on html "Supply Chain My Payment Request List PR ID PR ID Trip ID Trip ID Start Date Sta…" at bounding box center [535, 303] width 1071 height 607
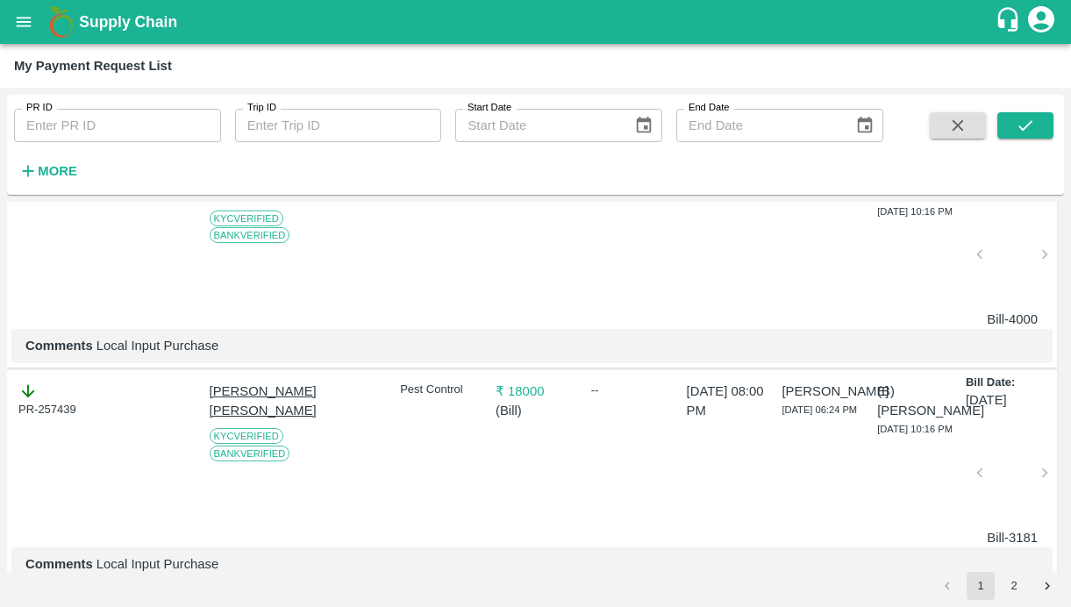
scroll to position [4651, 0]
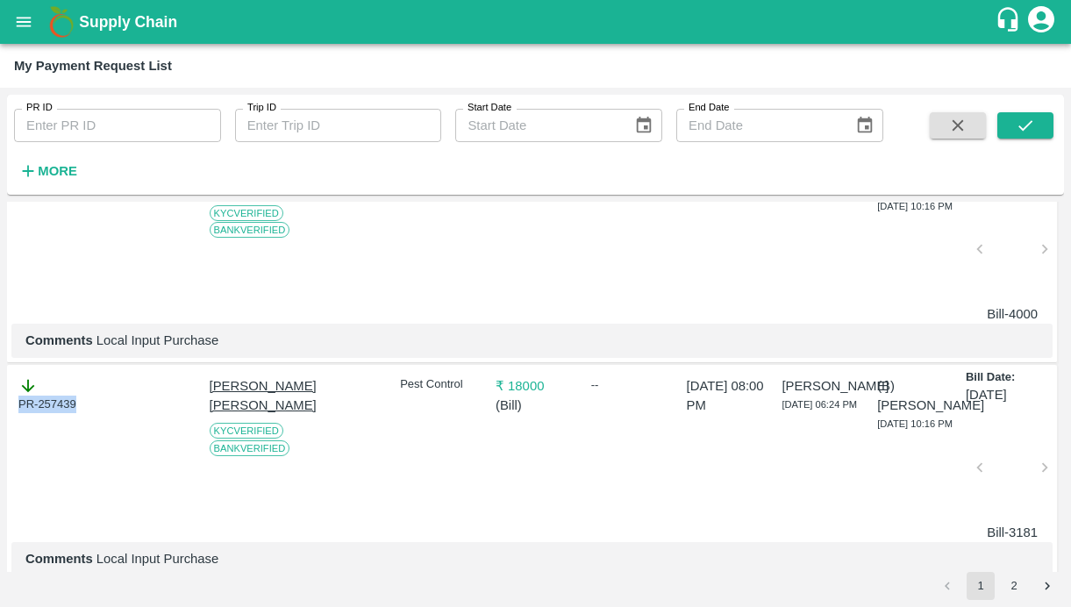
drag, startPoint x: 87, startPoint y: 459, endPoint x: -55, endPoint y: 457, distance: 142.1
click at [0, 457] on html "Supply Chain My Payment Request List PR ID PR ID Trip ID Trip ID Start Date Sta…" at bounding box center [535, 303] width 1071 height 607
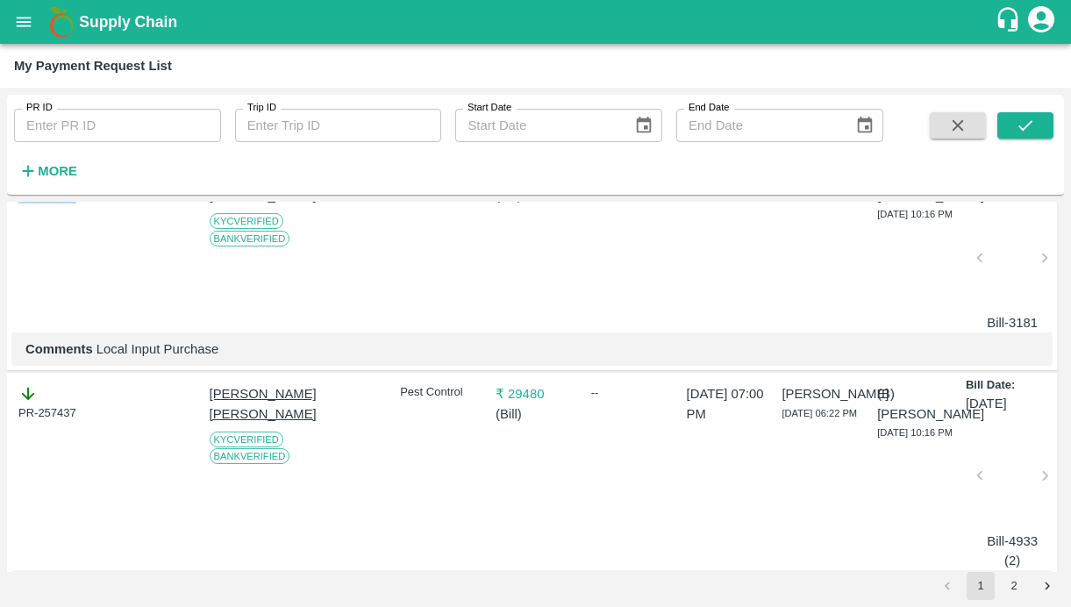
scroll to position [4882, 0]
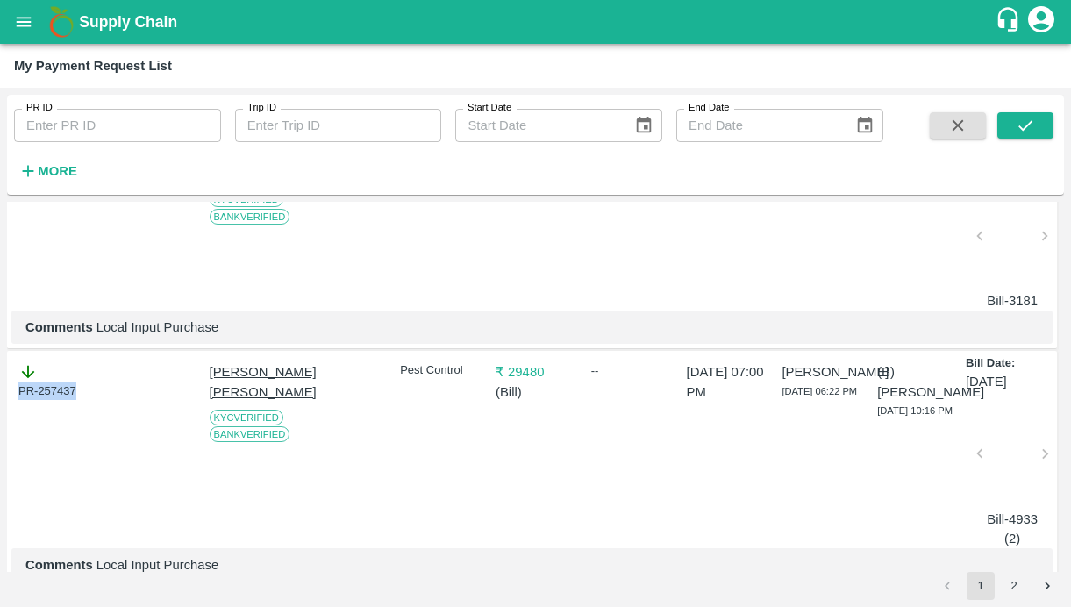
drag, startPoint x: 88, startPoint y: 442, endPoint x: -39, endPoint y: 434, distance: 127.4
click at [0, 434] on html "Supply Chain My Payment Request List PR ID PR ID Trip ID Trip ID Start Date Sta…" at bounding box center [535, 303] width 1071 height 607
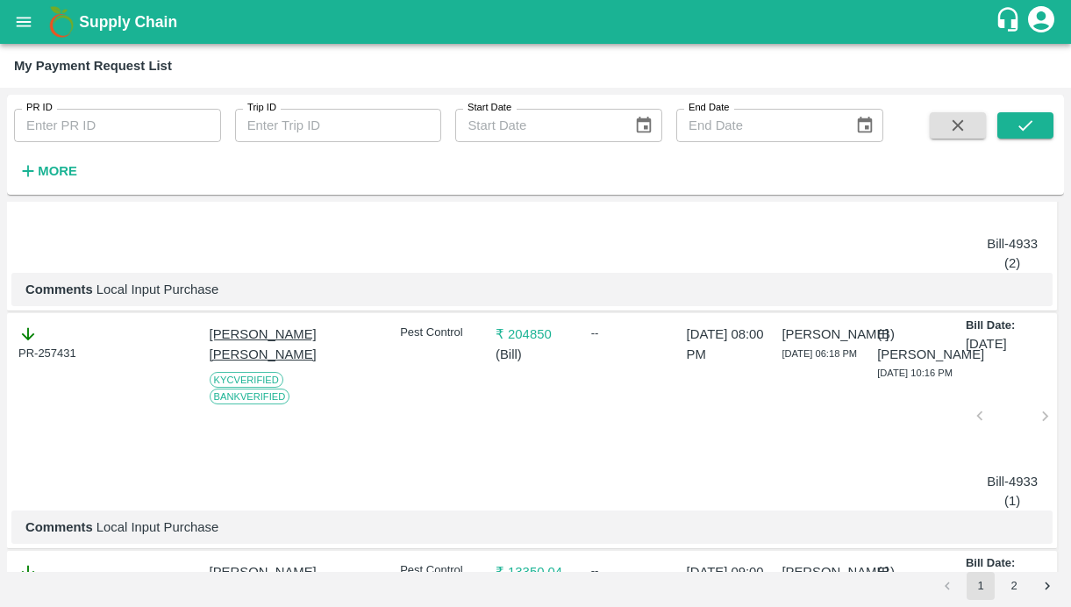
scroll to position [5165, 0]
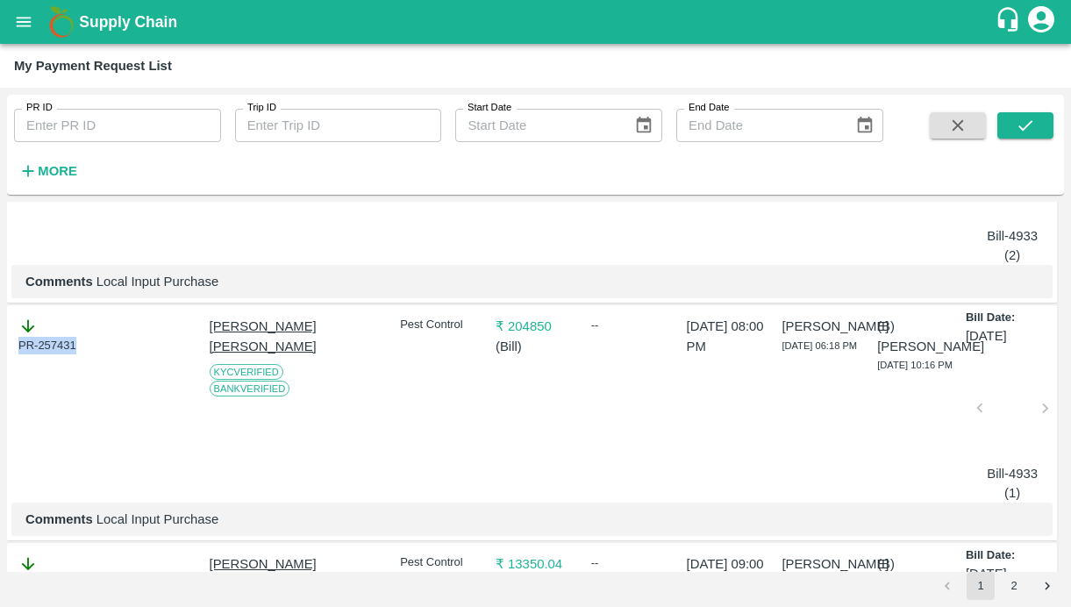
drag, startPoint x: 90, startPoint y: 390, endPoint x: -40, endPoint y: 377, distance: 131.3
click at [0, 377] on html "Supply Chain My Payment Request List PR ID PR ID Trip ID Trip ID Start Date Sta…" at bounding box center [535, 303] width 1071 height 607
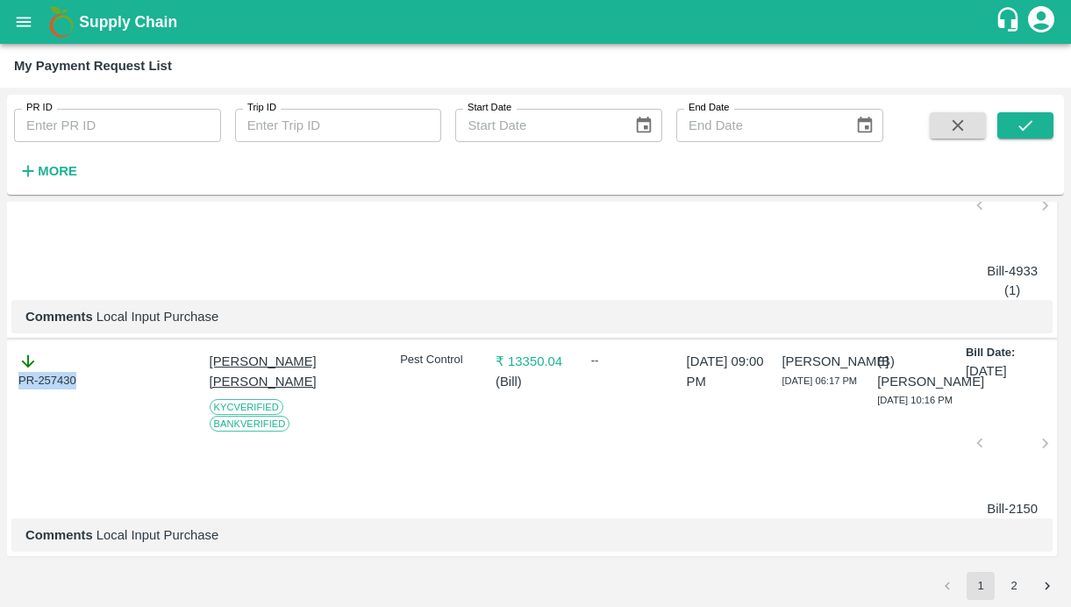
drag, startPoint x: 96, startPoint y: 373, endPoint x: -31, endPoint y: 373, distance: 126.3
click at [0, 373] on html "Supply Chain My Payment Request List PR ID PR ID Trip ID Trip ID Start Date Sta…" at bounding box center [535, 303] width 1071 height 607
click at [1047, 590] on icon "Go to next page" at bounding box center [1047, 586] width 17 height 17
click at [1014, 585] on button "2" at bounding box center [1014, 586] width 28 height 28
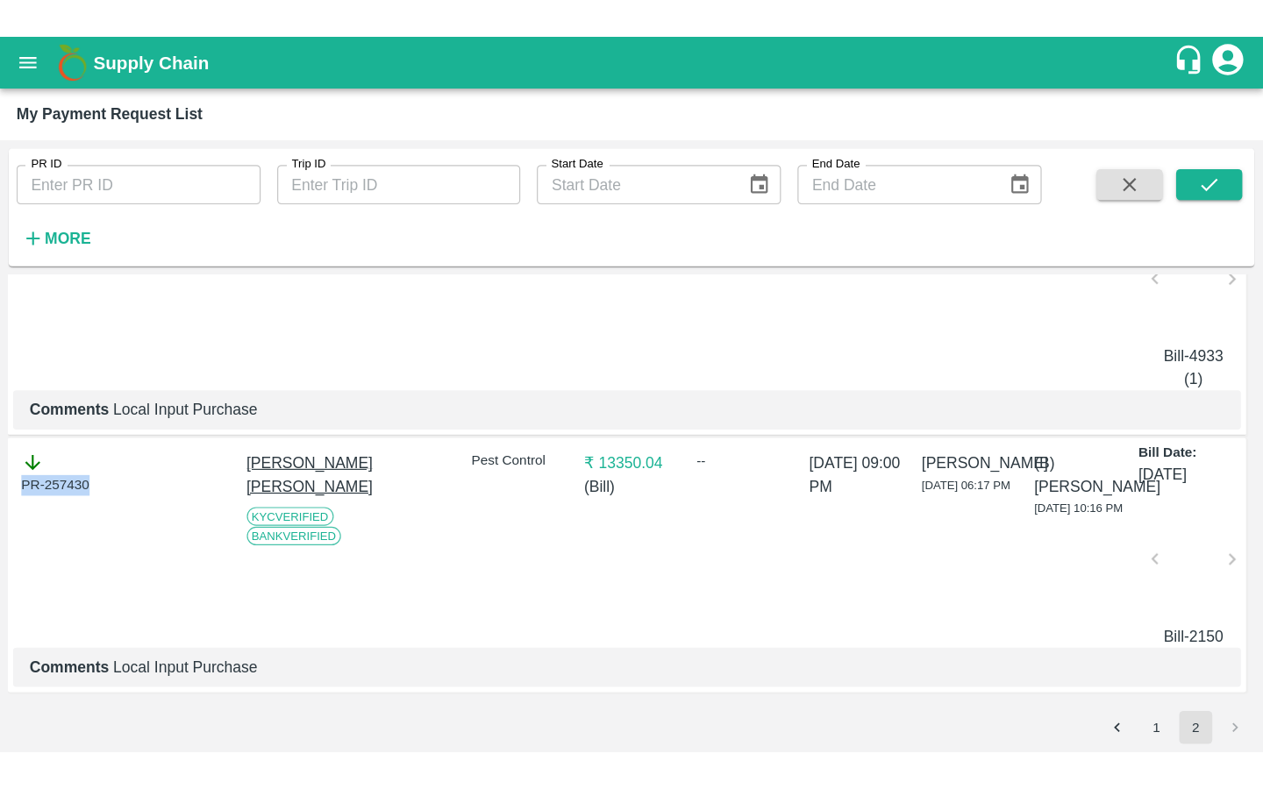
scroll to position [5203, 0]
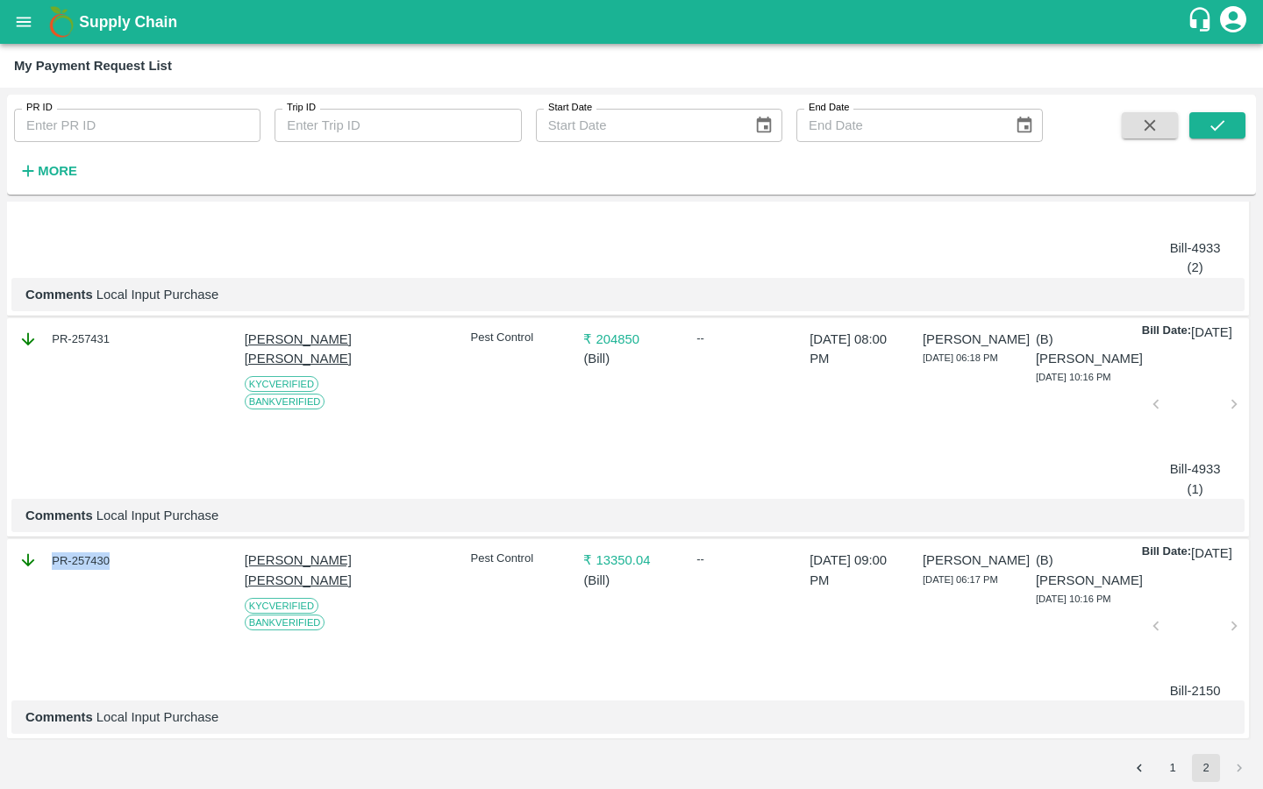
click at [1070, 606] on button "2" at bounding box center [1206, 768] width 28 height 28
click at [1070, 606] on icon "Go to previous page" at bounding box center [1139, 768] width 17 height 17
click at [1070, 606] on icon "Go to next page" at bounding box center [1239, 768] width 17 height 17
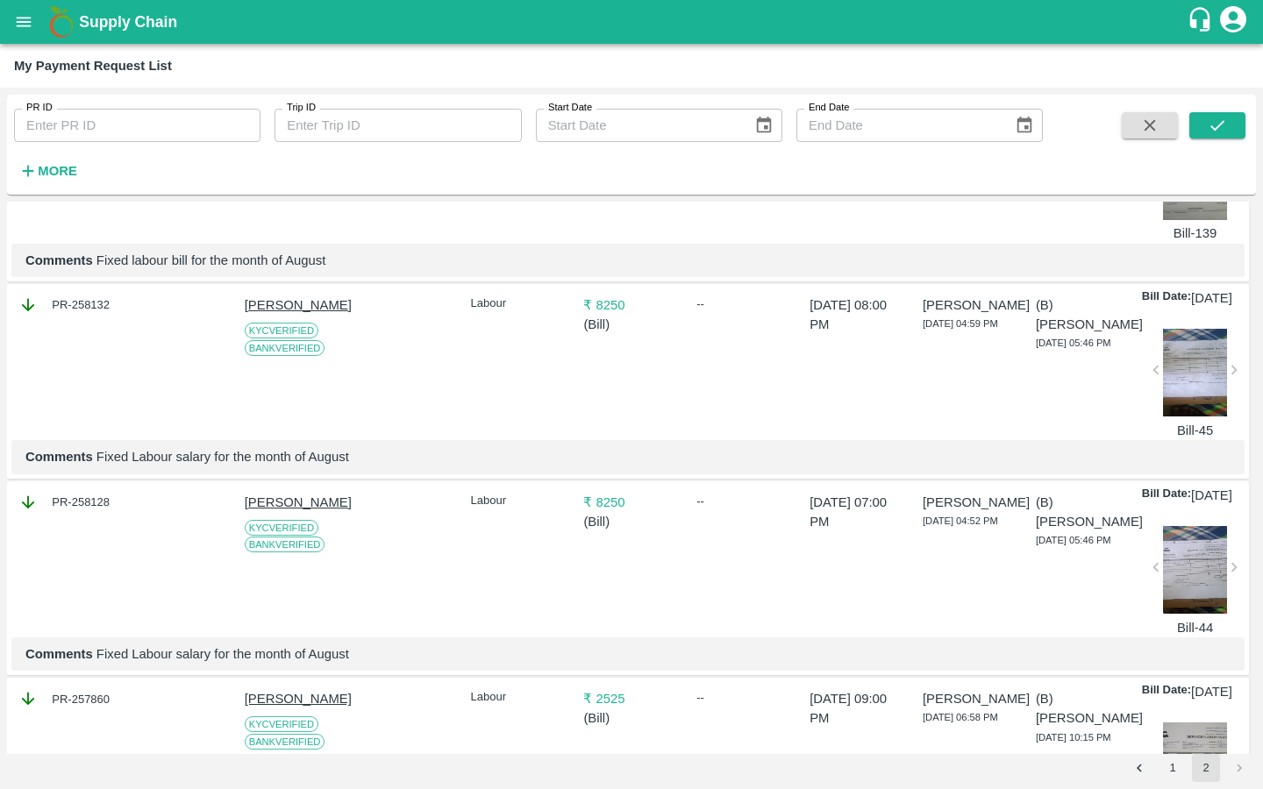
scroll to position [0, 0]
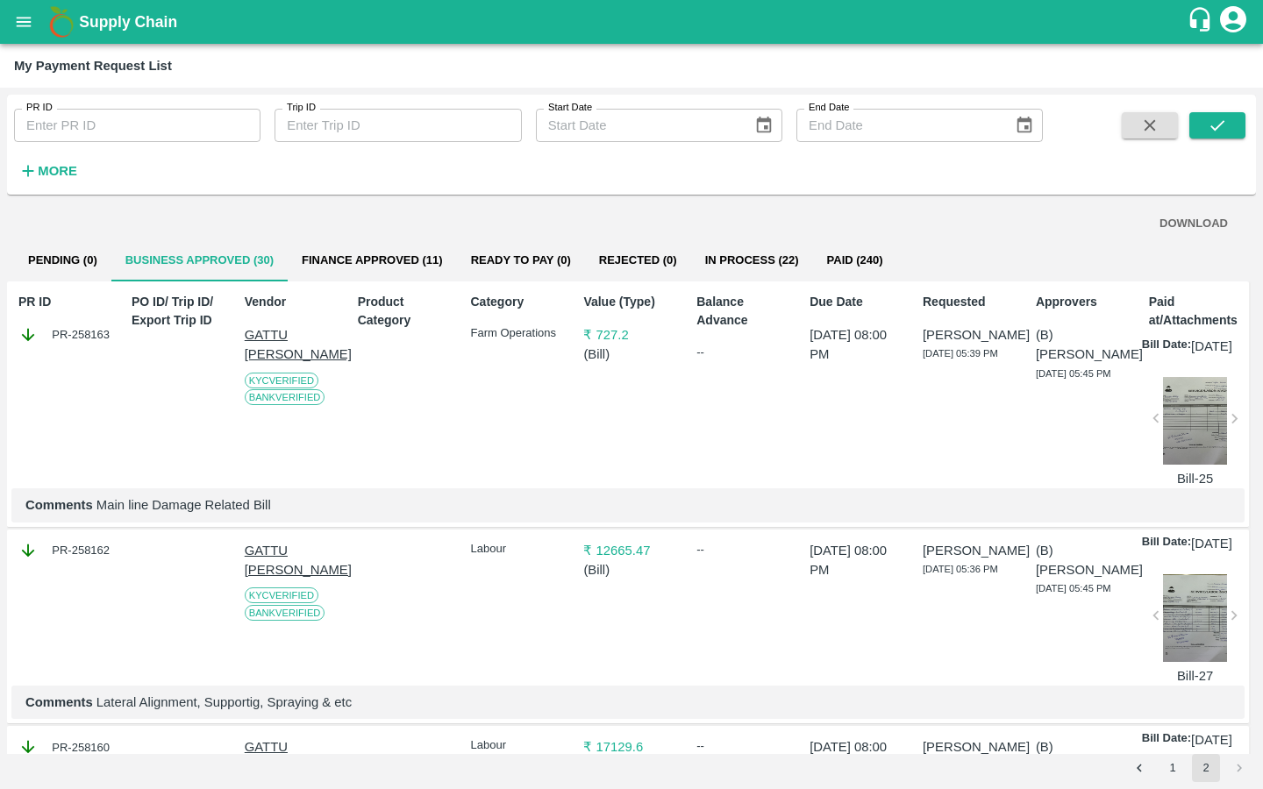
click at [371, 260] on button "Finance Approved (11)" at bounding box center [372, 260] width 169 height 42
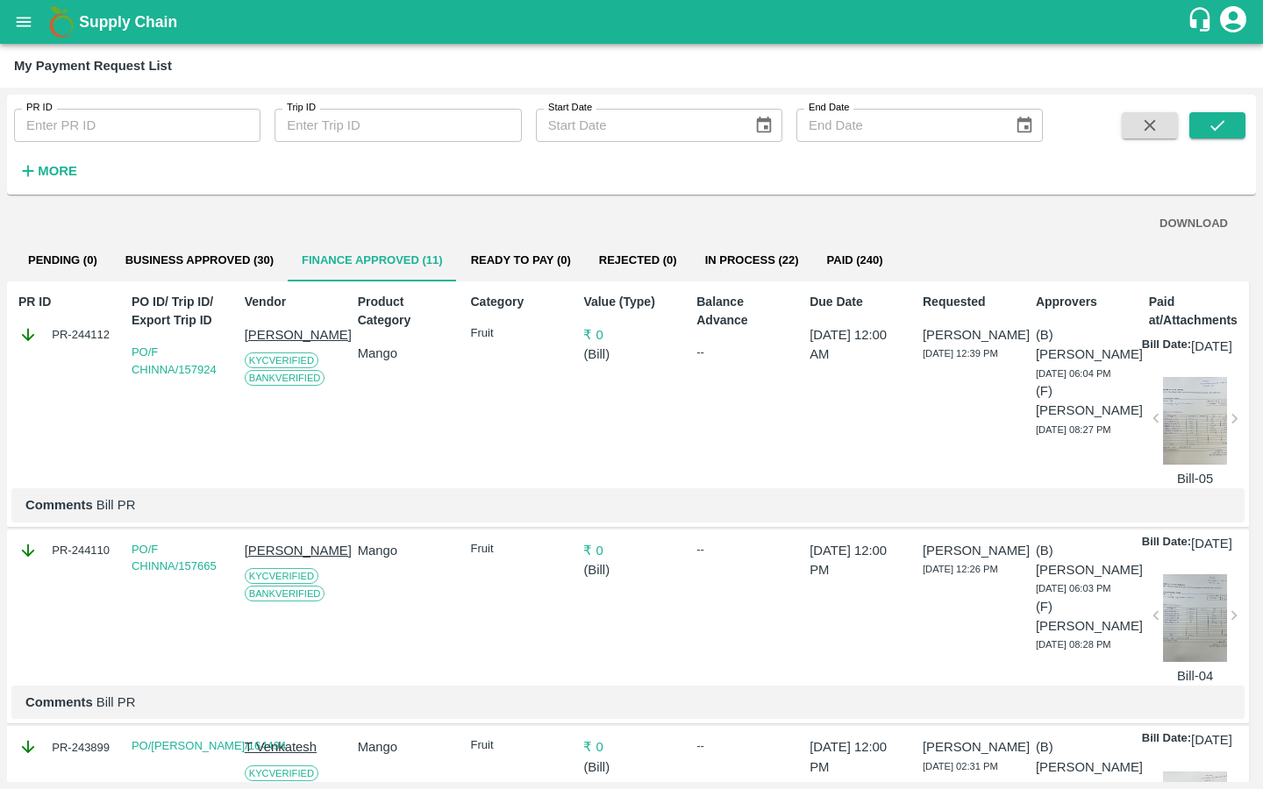
click at [549, 260] on button "Ready To Pay (0)" at bounding box center [521, 260] width 128 height 42
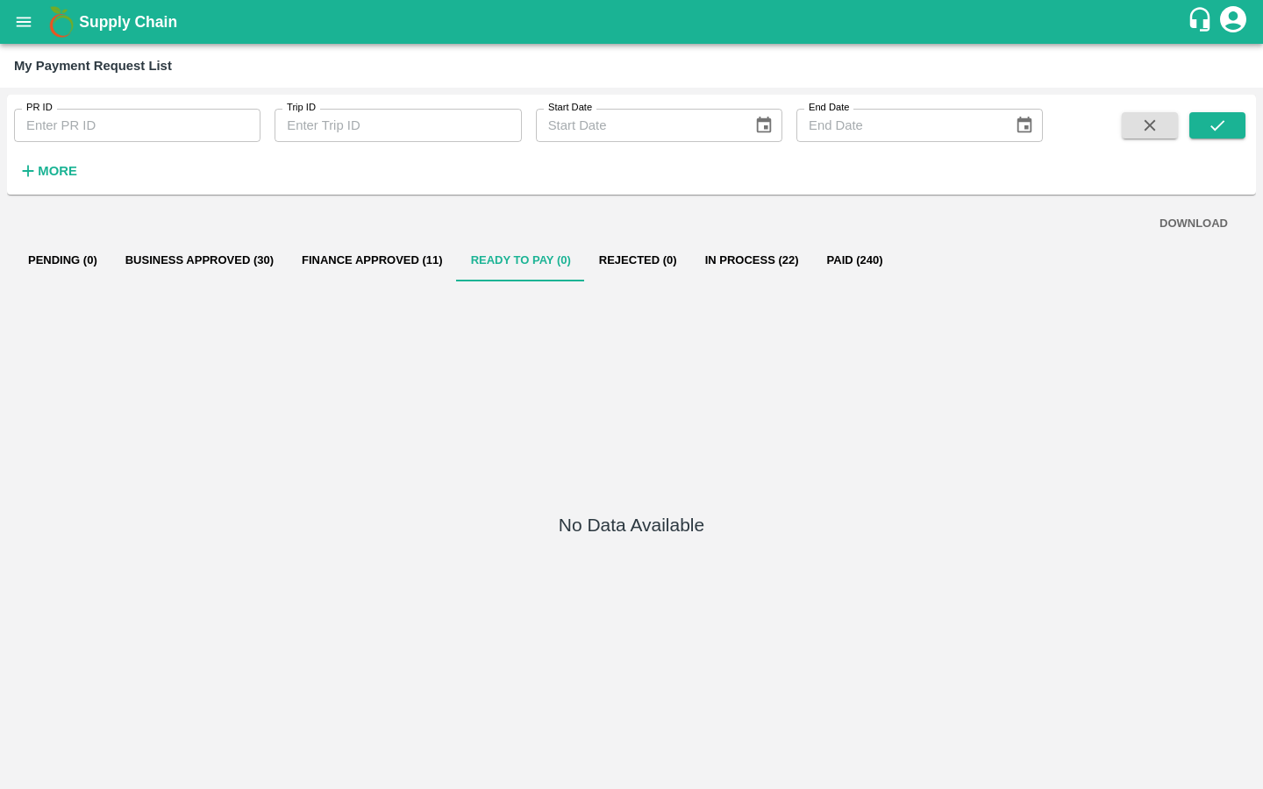
click at [666, 256] on button "Rejected (0)" at bounding box center [638, 260] width 106 height 42
click at [726, 259] on button "In Process (22)" at bounding box center [752, 260] width 122 height 42
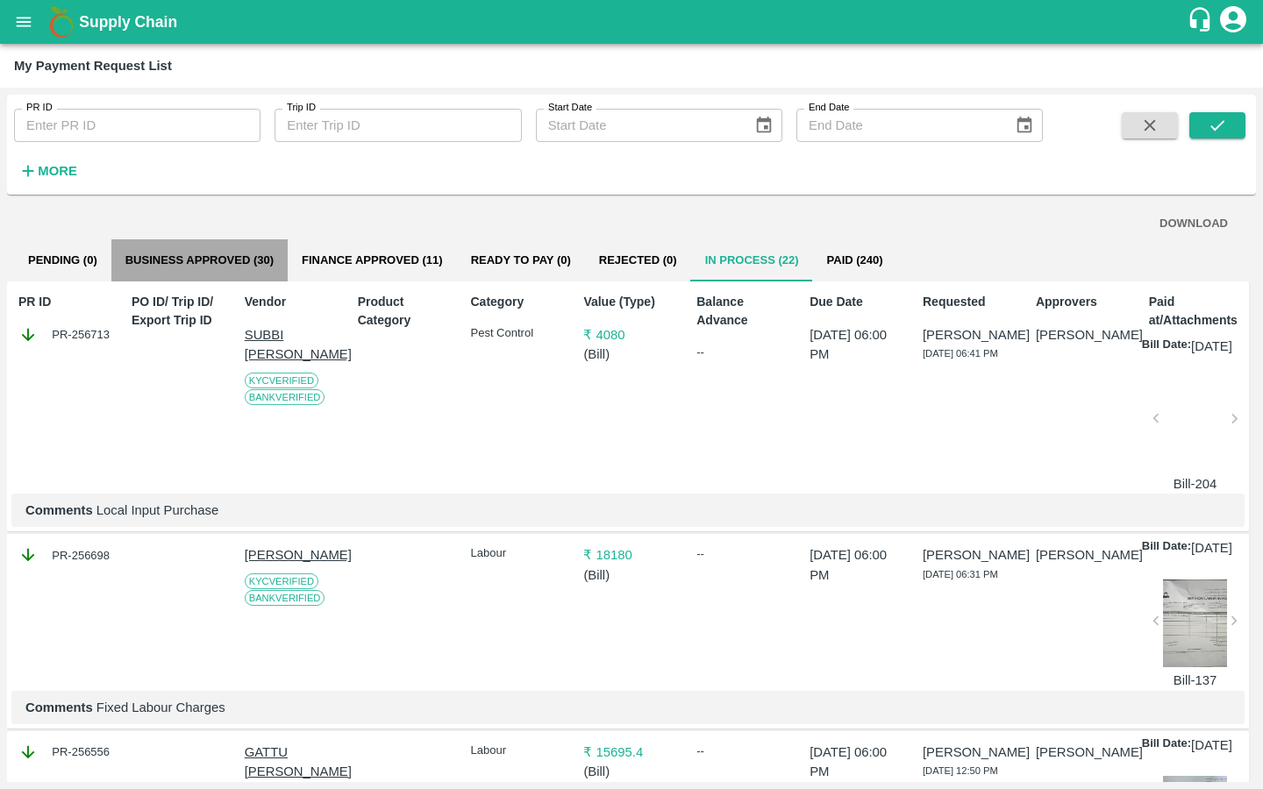
click at [209, 249] on button "Business Approved (30)" at bounding box center [199, 260] width 176 height 42
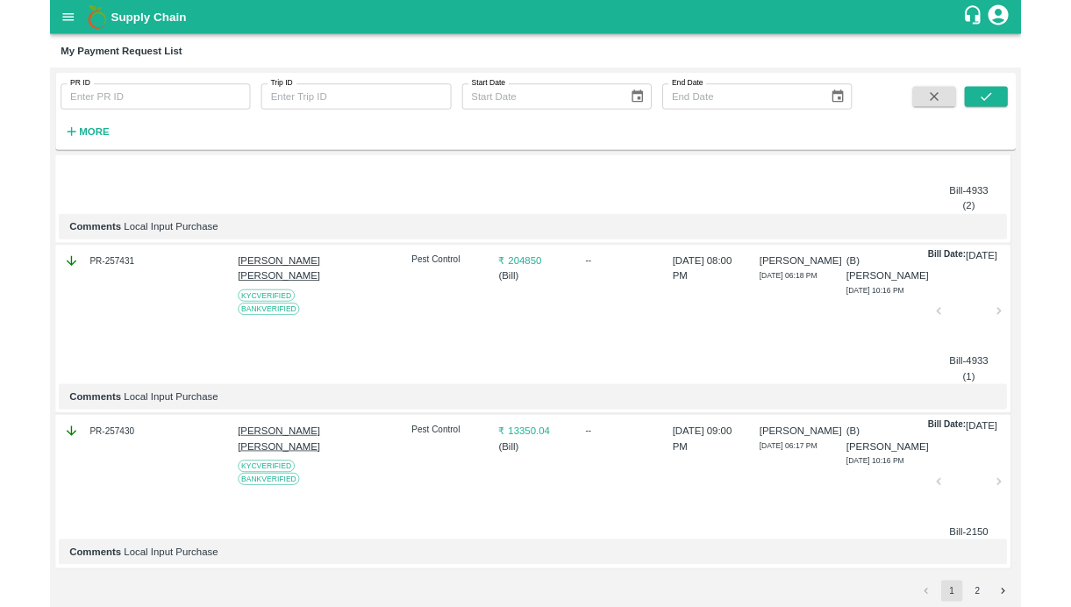
scroll to position [5203, 0]
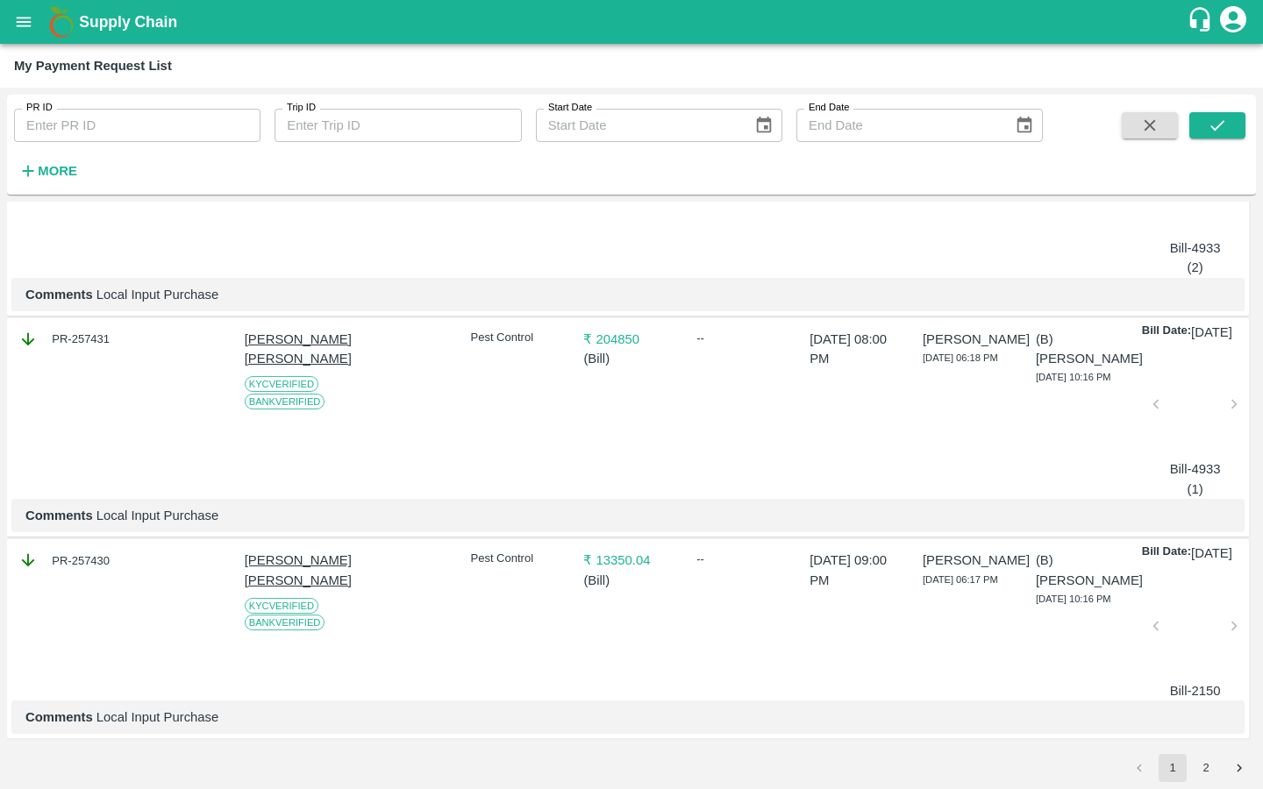
click at [1070, 606] on button "2" at bounding box center [1206, 768] width 28 height 28
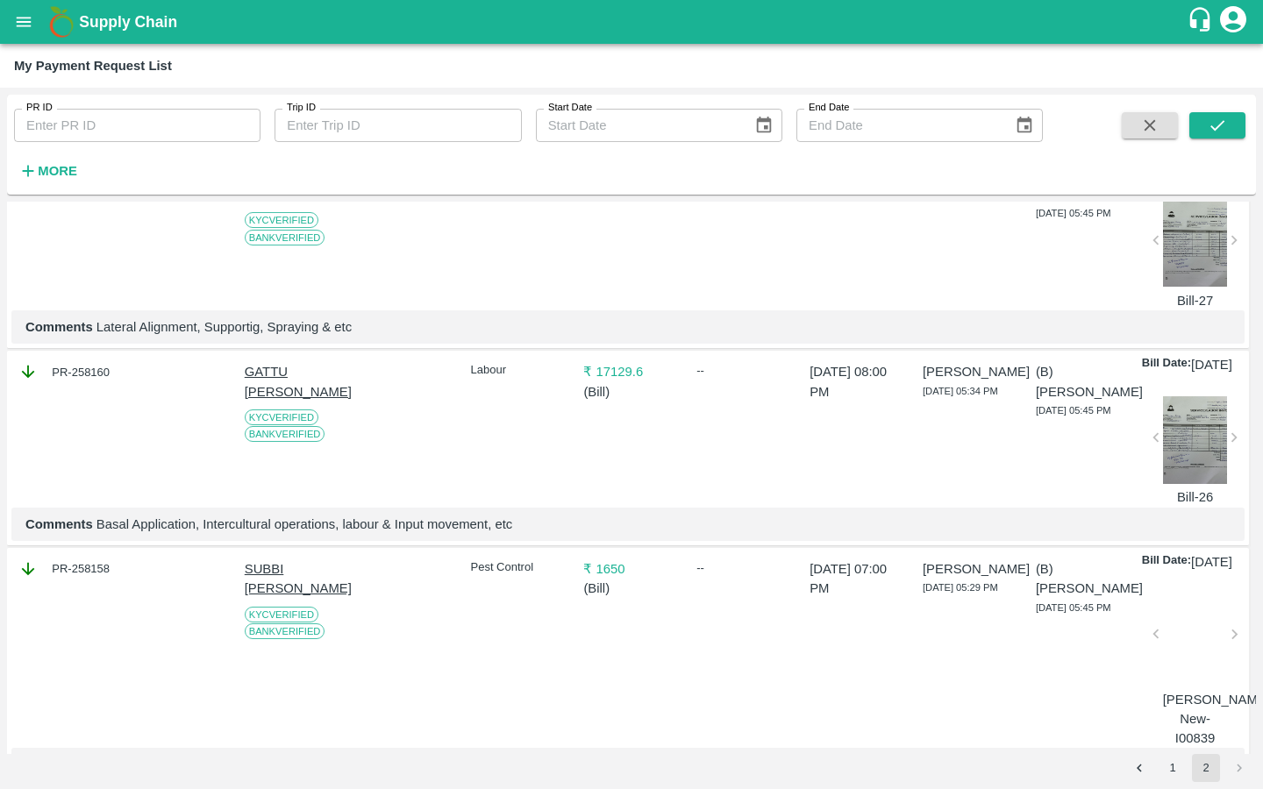
scroll to position [0, 0]
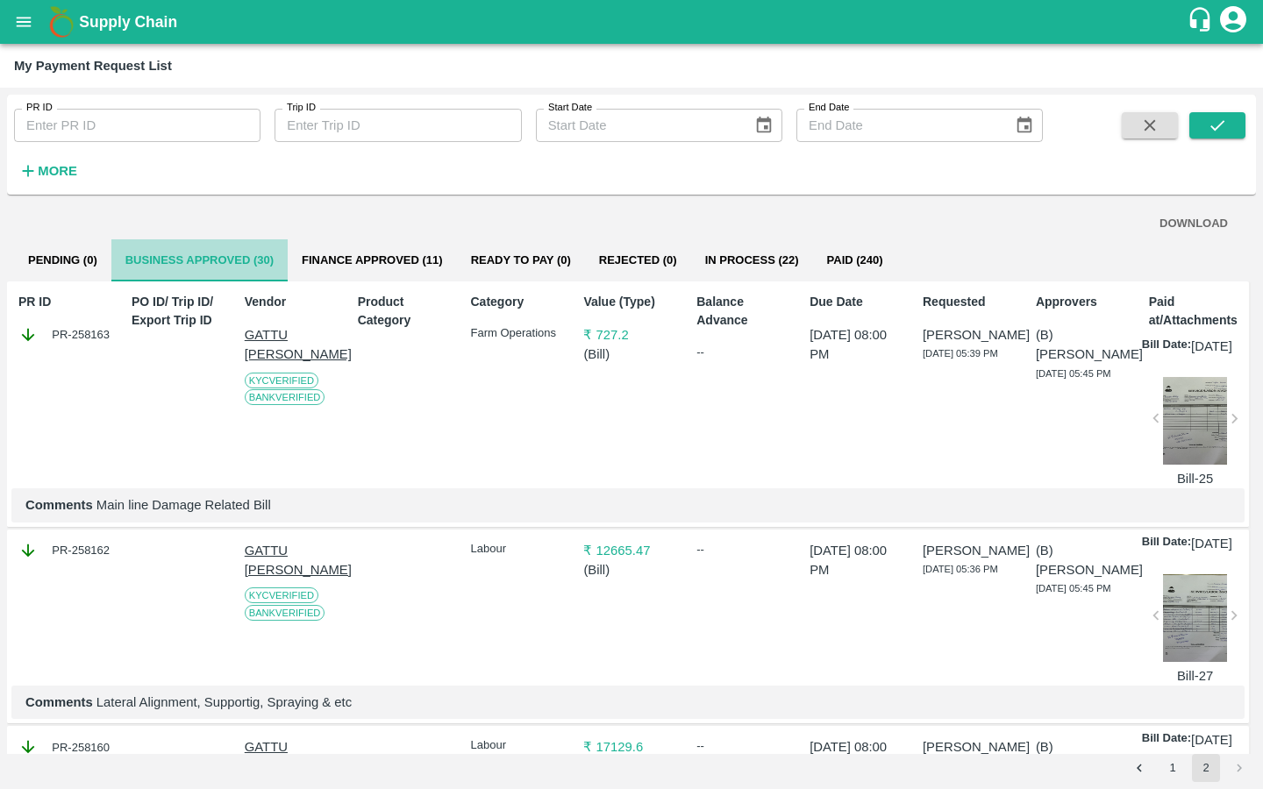
click at [201, 268] on button "Business Approved (30)" at bounding box center [199, 260] width 176 height 42
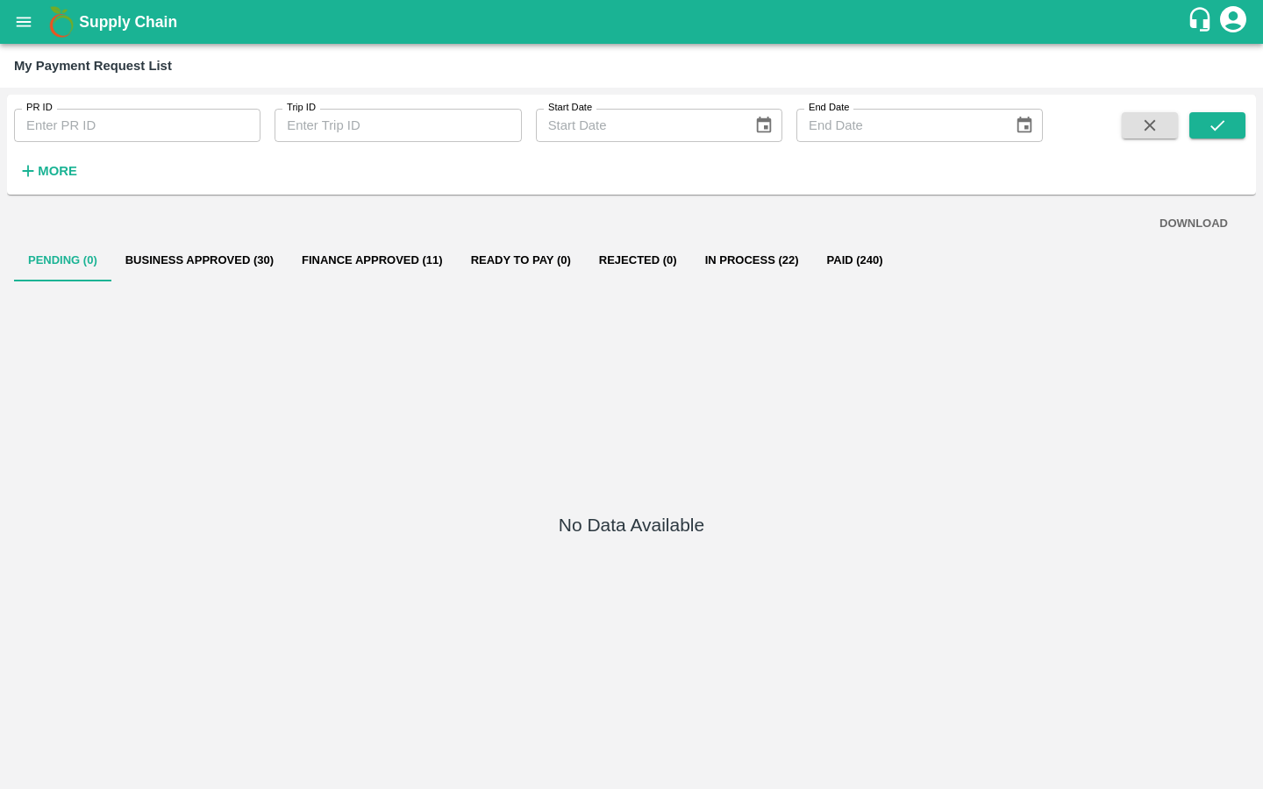
click at [168, 249] on button "Business Approved (30)" at bounding box center [199, 260] width 176 height 42
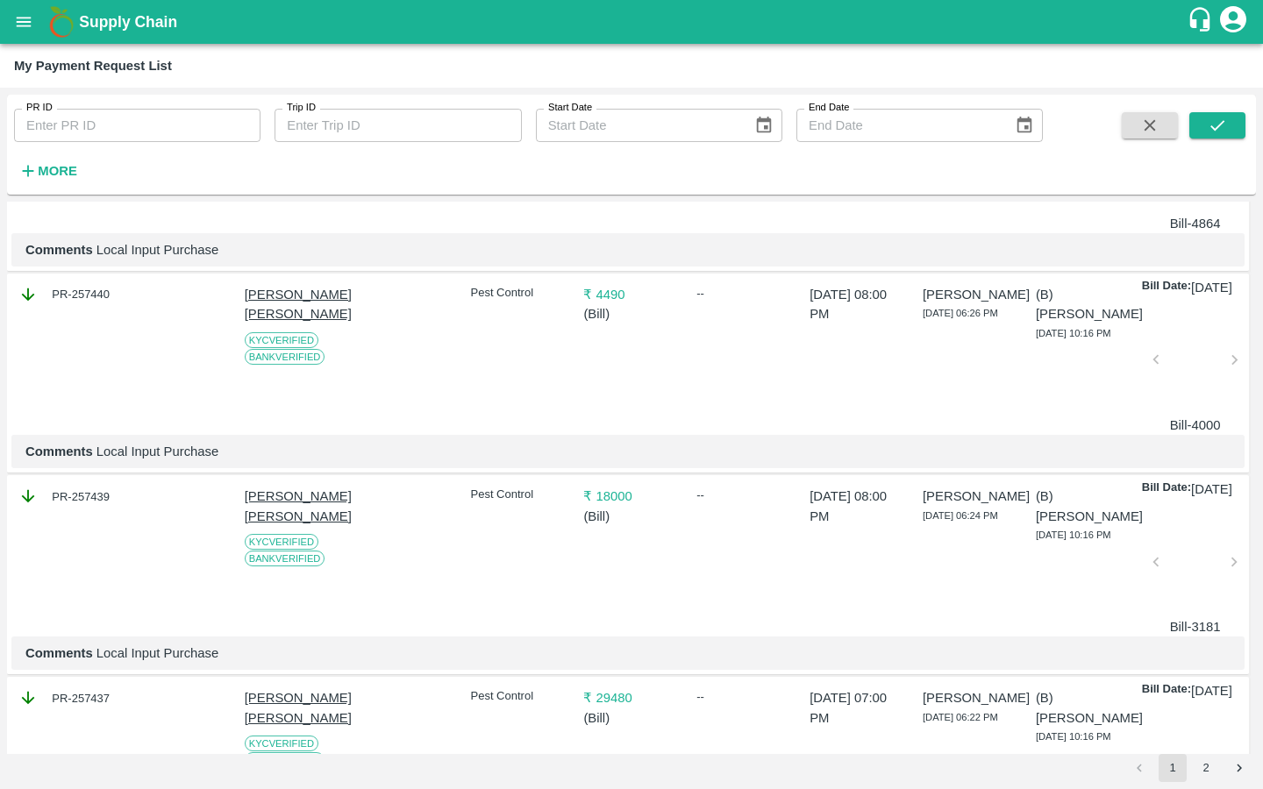
scroll to position [5203, 0]
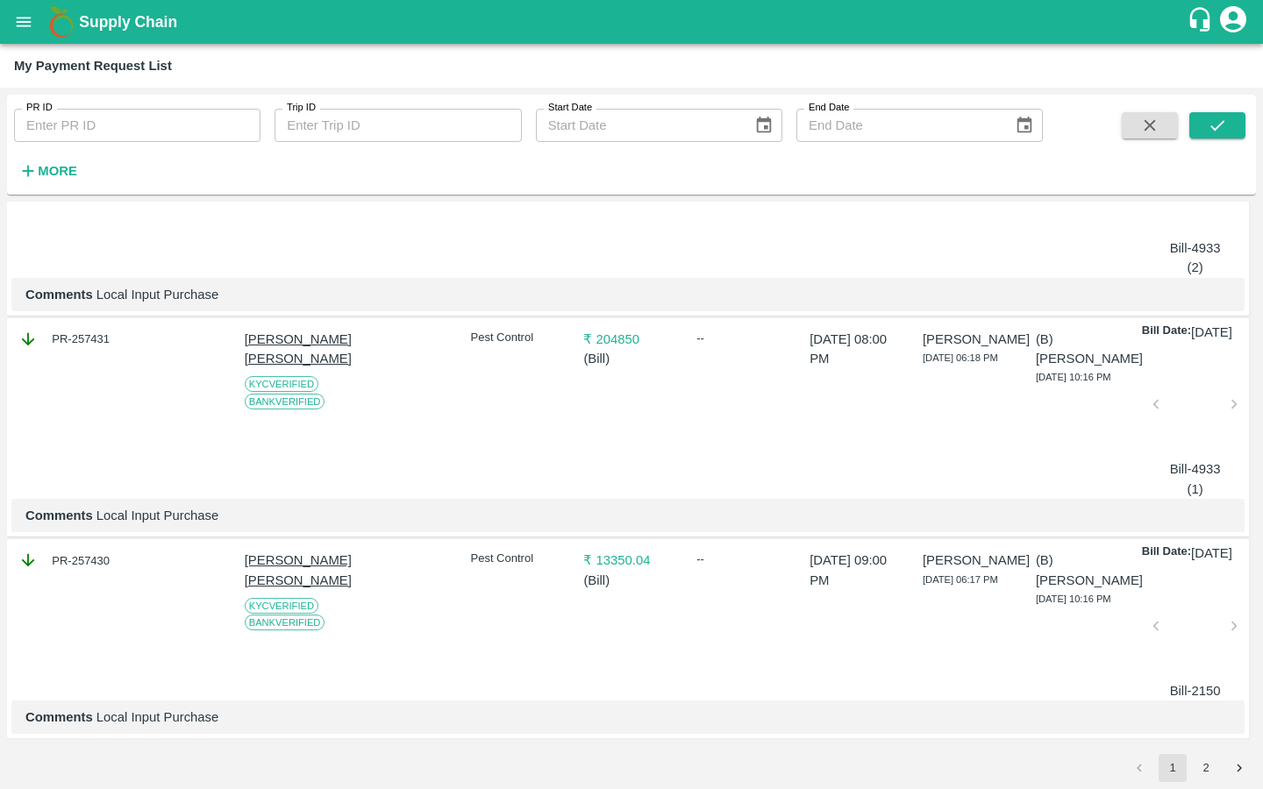
click at [1206, 762] on button "2" at bounding box center [1206, 768] width 28 height 28
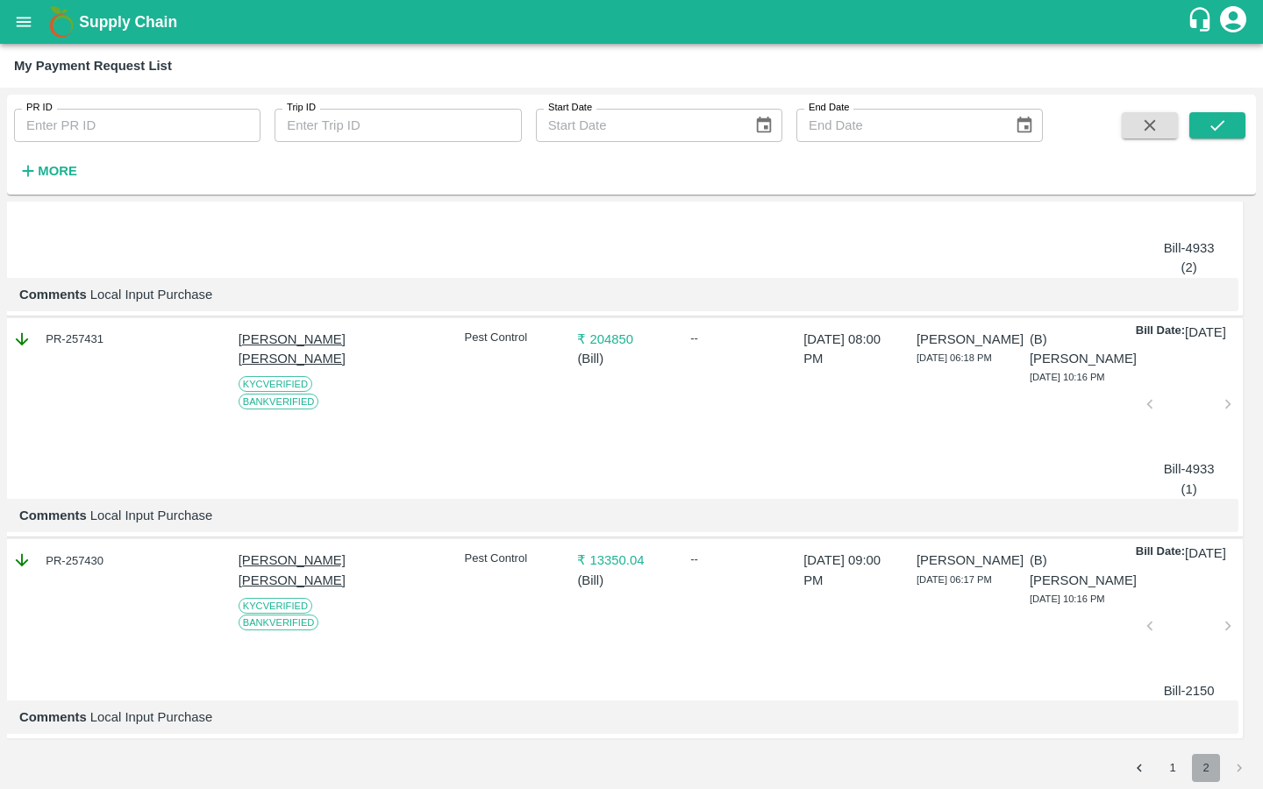
click at [1209, 768] on button "2" at bounding box center [1206, 768] width 28 height 28
click at [1171, 769] on button "1" at bounding box center [1172, 768] width 28 height 28
click at [1207, 772] on button "2" at bounding box center [1206, 768] width 28 height 28
click at [1236, 768] on li "pagination navigation" at bounding box center [1238, 768] width 33 height 28
click at [1150, 770] on button "Go to previous page" at bounding box center [1139, 768] width 28 height 28
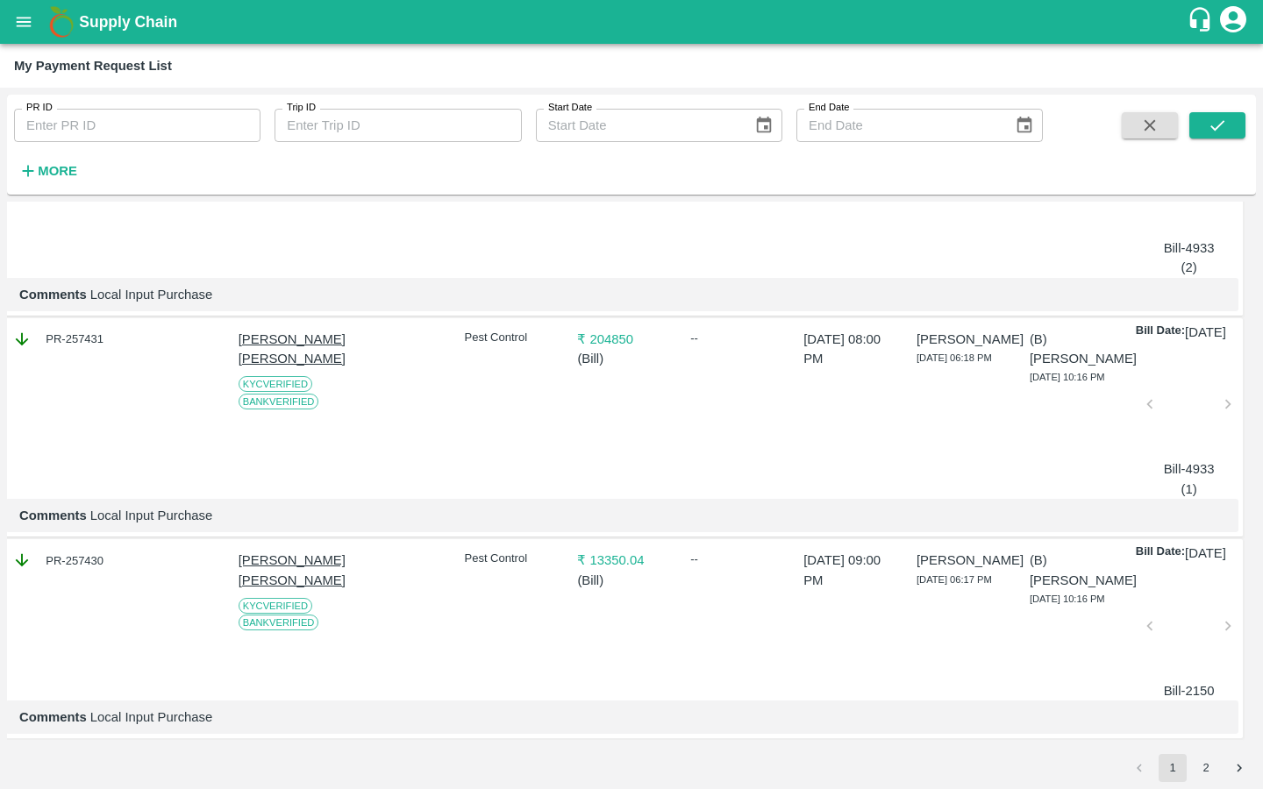
click at [1199, 760] on button "2" at bounding box center [1206, 768] width 28 height 28
click at [1172, 776] on button "1" at bounding box center [1172, 768] width 28 height 28
click at [1193, 773] on button "2" at bounding box center [1206, 768] width 28 height 28
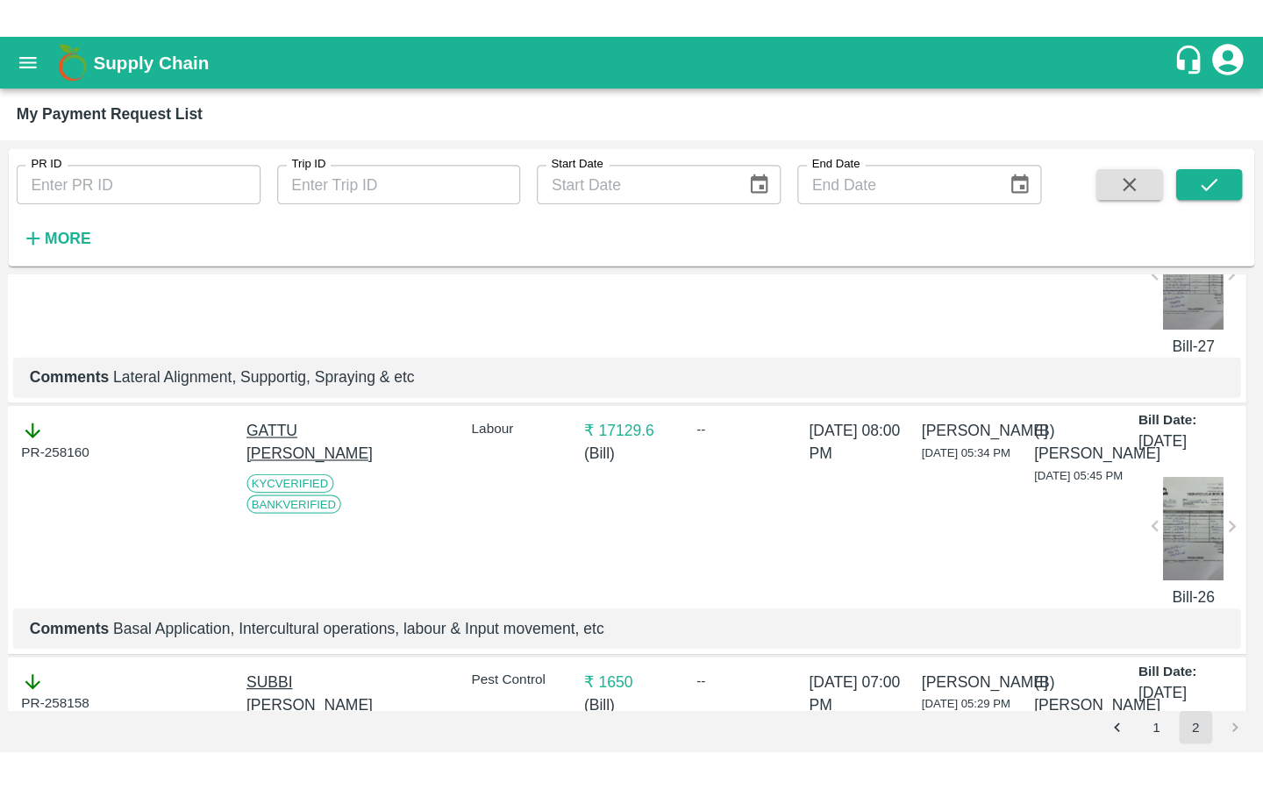
scroll to position [0, 0]
